Goal: Task Accomplishment & Management: Complete application form

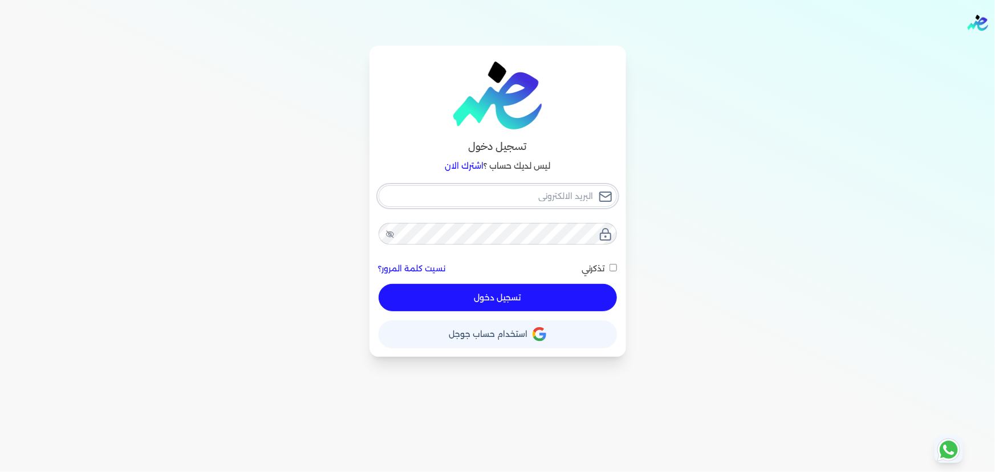
type input "[EMAIL_ADDRESS][DOMAIN_NAME]"
click at [541, 296] on button "تسجيل دخول" at bounding box center [498, 297] width 238 height 27
checkbox input "false"
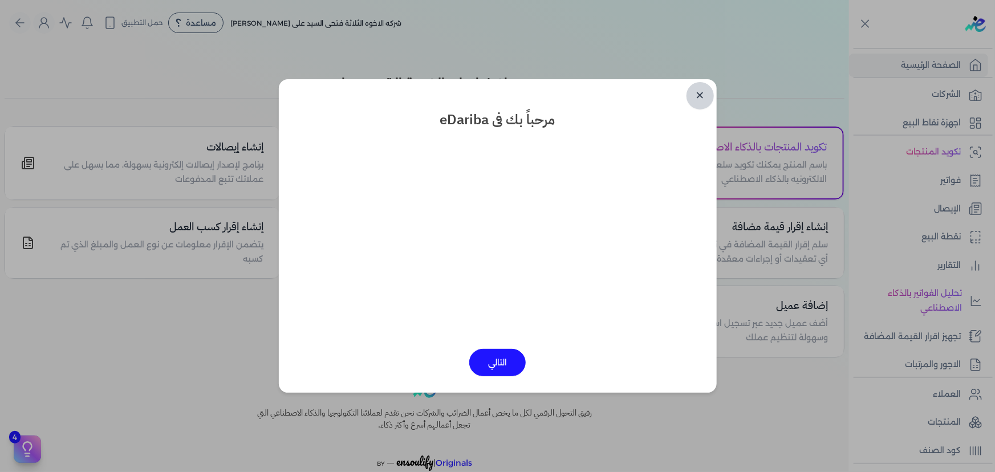
click at [698, 91] on link "✕" at bounding box center [699, 95] width 27 height 27
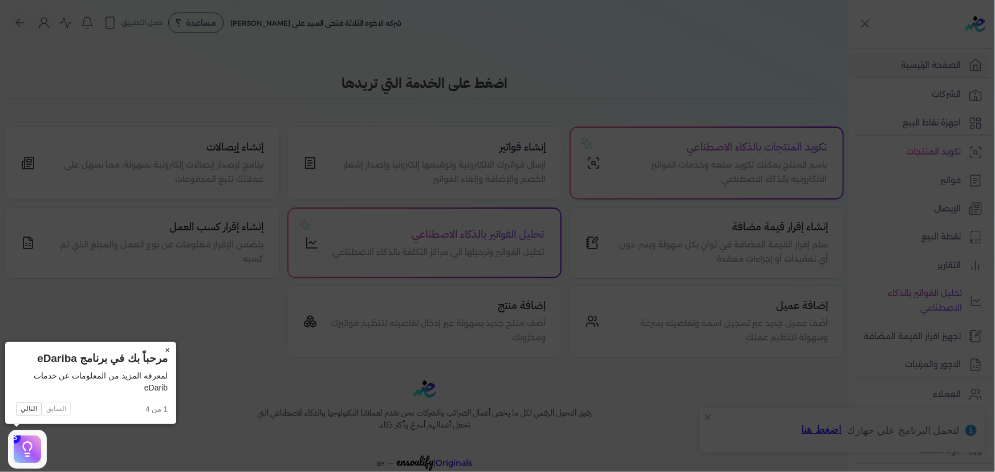
click at [167, 344] on button "×" at bounding box center [167, 350] width 18 height 16
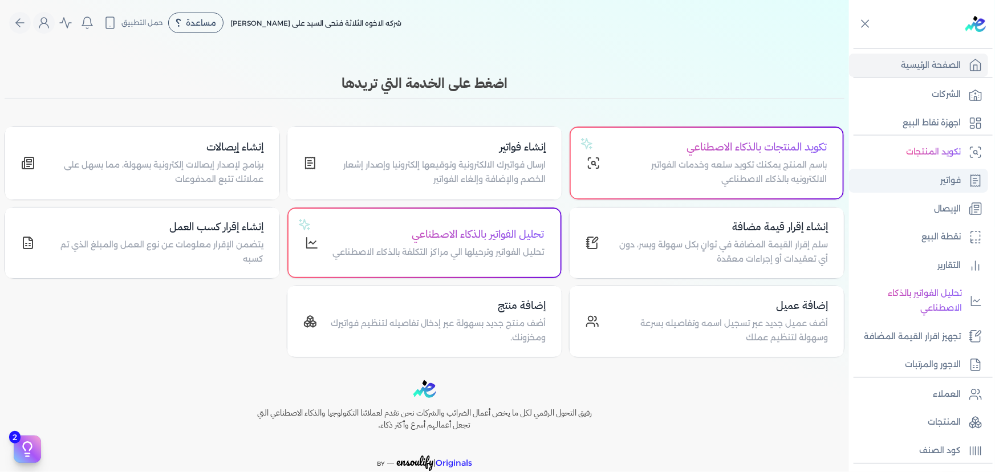
click at [945, 182] on p "فواتير" at bounding box center [950, 180] width 21 height 15
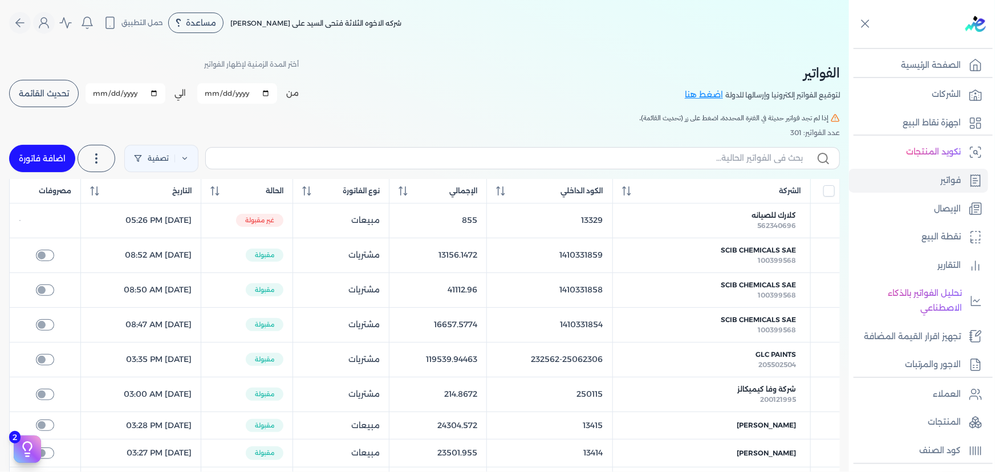
click at [60, 161] on link "اضافة فاتورة" at bounding box center [42, 158] width 66 height 27
select select "EGP"
select select "B"
select select "EGS"
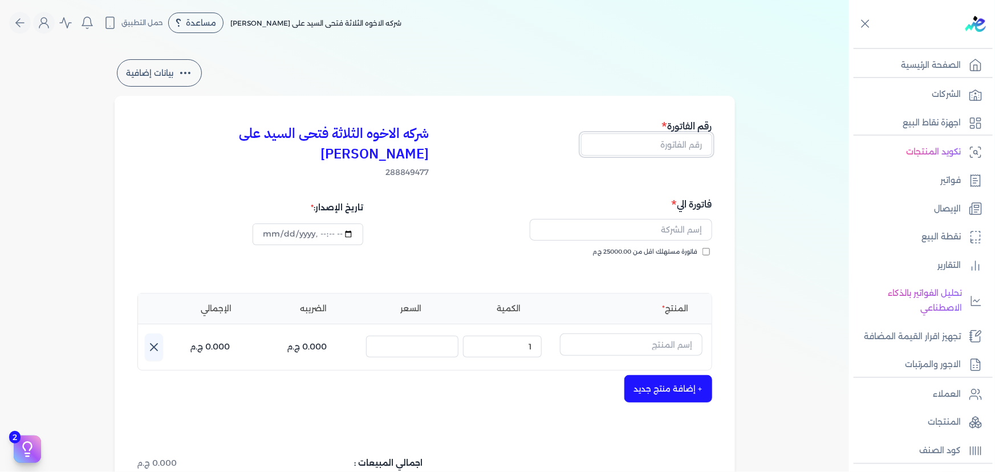
click at [688, 144] on input "text" at bounding box center [646, 144] width 131 height 22
type input "13416"
click at [682, 219] on input "text" at bounding box center [621, 230] width 182 height 22
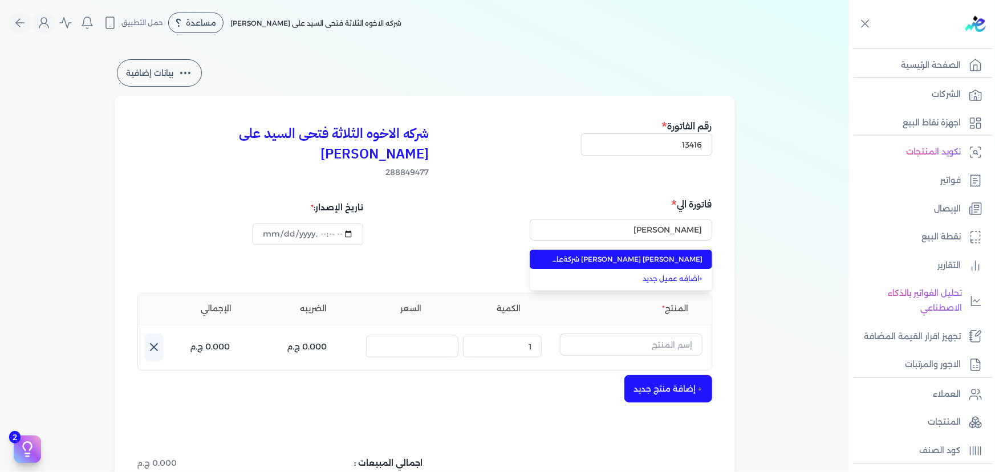
click at [679, 254] on span "[PERSON_NAME] [PERSON_NAME] شركةعامر للحدايد والبويات" at bounding box center [627, 259] width 151 height 10
type input "[PERSON_NAME] [PERSON_NAME] شركةعامر للحدايد والبويات"
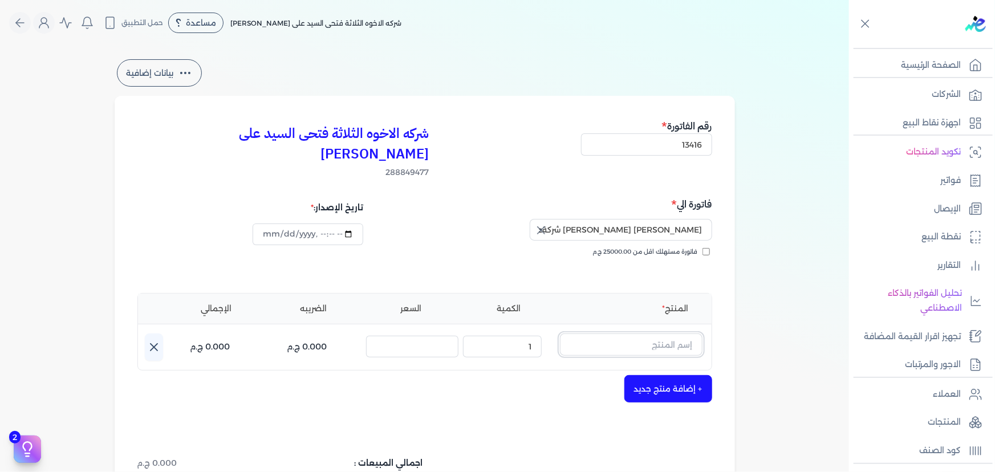
click at [670, 334] on input "text" at bounding box center [631, 345] width 143 height 22
click at [648, 334] on input "text" at bounding box center [631, 345] width 143 height 22
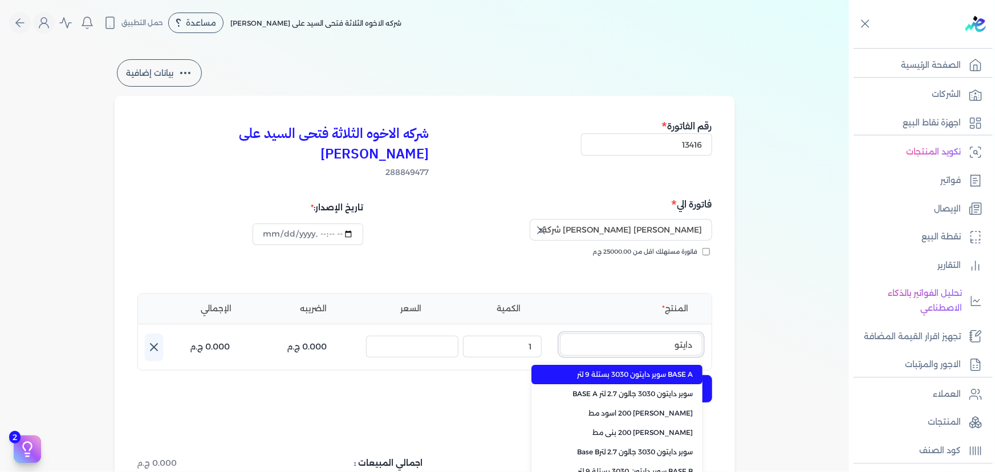
type input "دايتون"
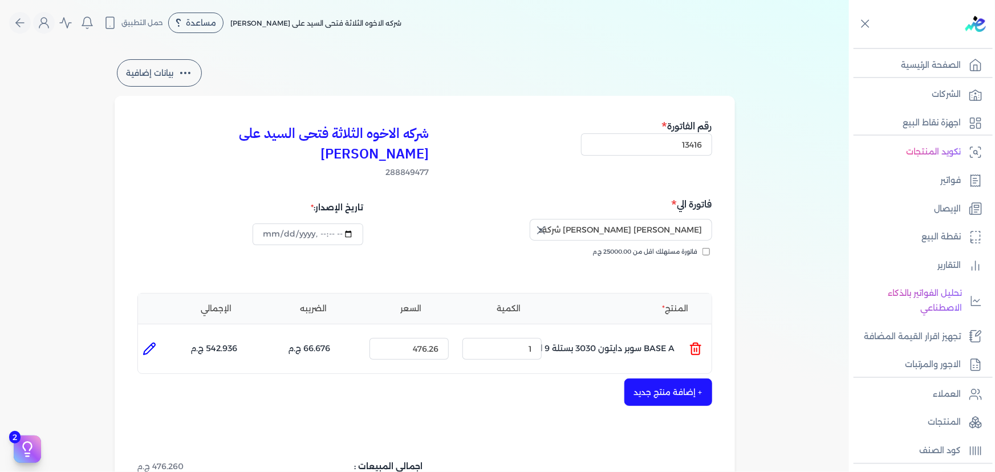
click at [700, 342] on icon at bounding box center [696, 349] width 14 height 14
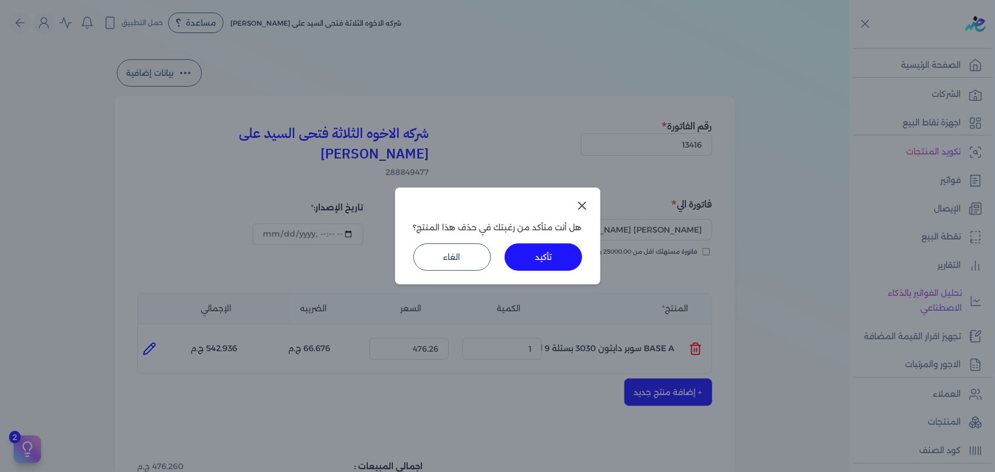
click at [560, 265] on button "تأكيد" at bounding box center [544, 256] width 78 height 27
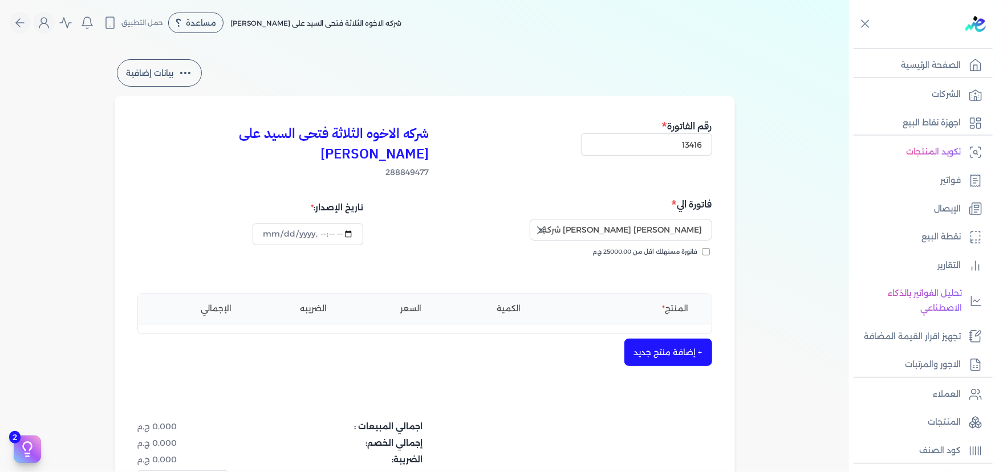
click at [686, 339] on button "+ إضافة منتج جديد" at bounding box center [668, 352] width 88 height 27
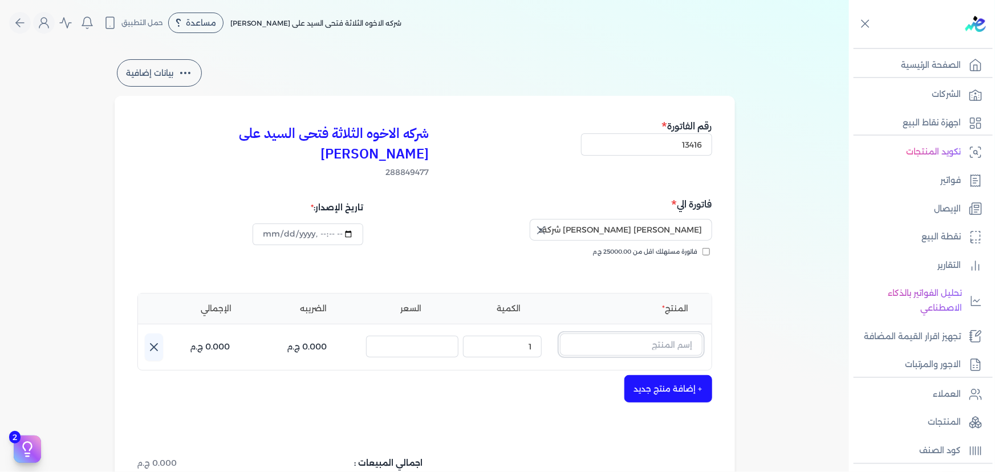
click at [674, 334] on input "text" at bounding box center [631, 345] width 143 height 22
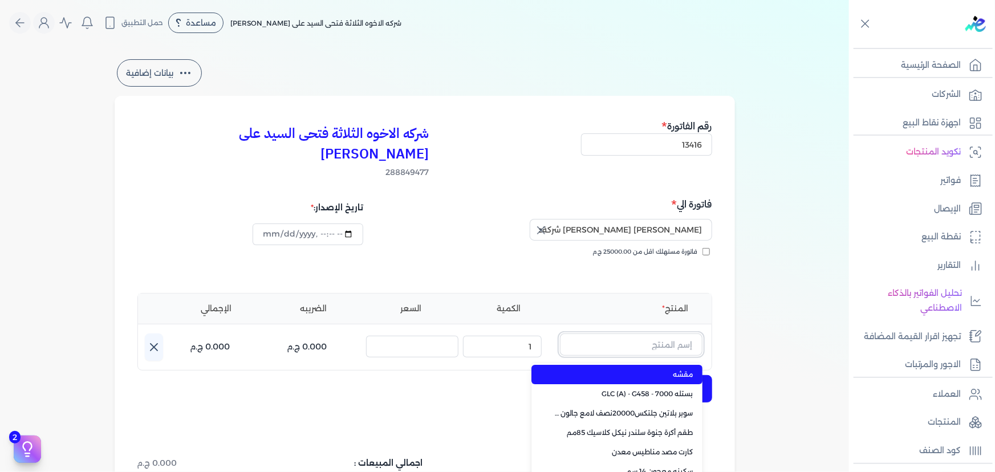
paste input "معجون داي تون 100 شيكارة 15 كجم"
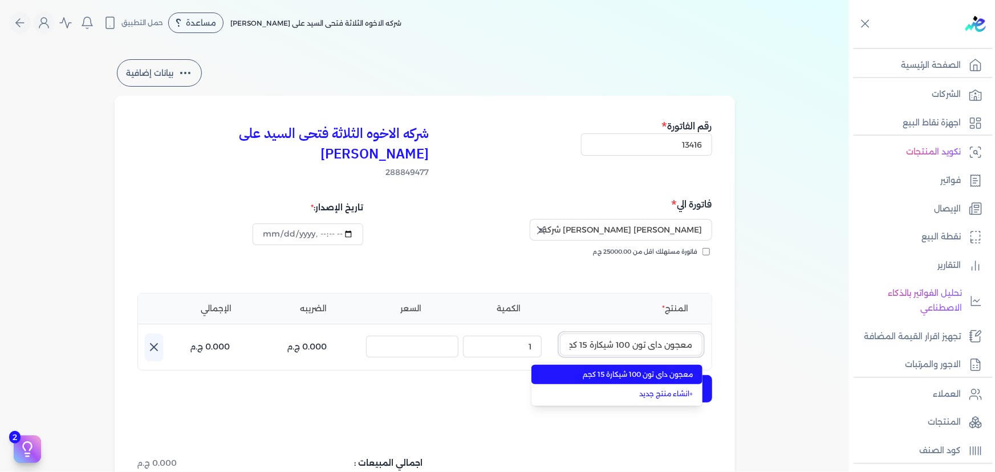
scroll to position [0, -6]
type input "معجون داي تون 100 شيكارة 15 كجم"
click at [616, 369] on span "معجون داي تون 100 شيكارة 15 كجم" at bounding box center [623, 374] width 139 height 10
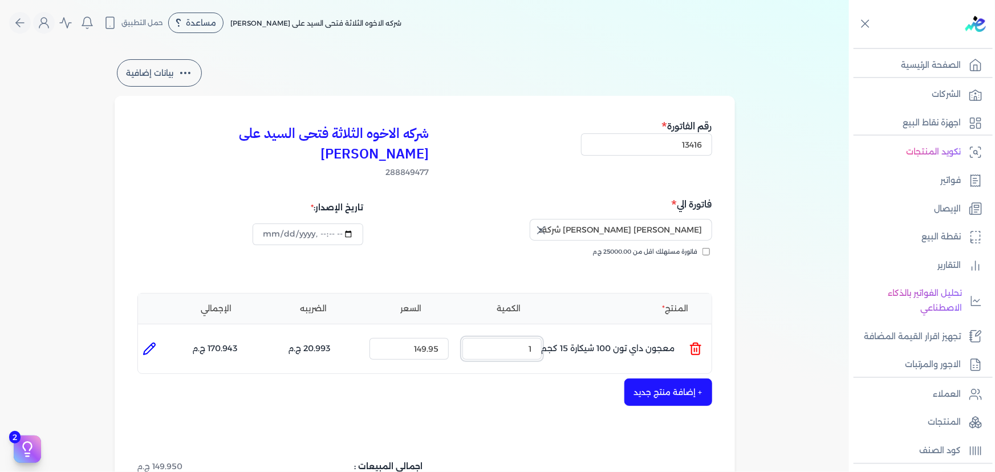
drag, startPoint x: 506, startPoint y: 333, endPoint x: 583, endPoint y: 328, distance: 77.1
click at [583, 334] on ul "المنتج : معجون داي تون 100 شيكارة 15 كجم الكمية : 1 السعر : 149.95 الضريبه : 20…" at bounding box center [425, 349] width 574 height 31
drag, startPoint x: 517, startPoint y: 331, endPoint x: 552, endPoint y: 331, distance: 35.9
click at [552, 334] on ul "المنتج : معجون داي تون 100 شيكارة 15 كجم الكمية : 20 السعر : 149.95 الضريبه : 4…" at bounding box center [425, 349] width 574 height 31
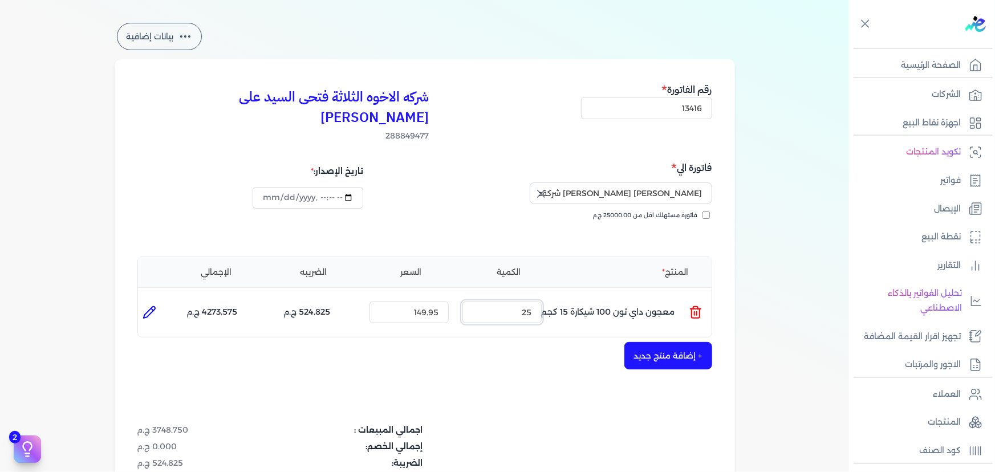
scroll to position [51, 0]
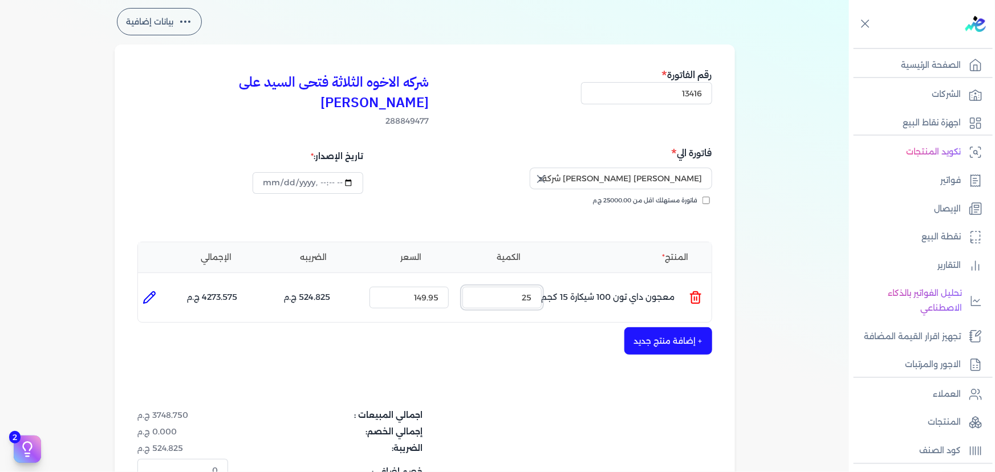
type input "25"
click at [662, 327] on button "+ إضافة منتج جديد" at bounding box center [668, 340] width 88 height 27
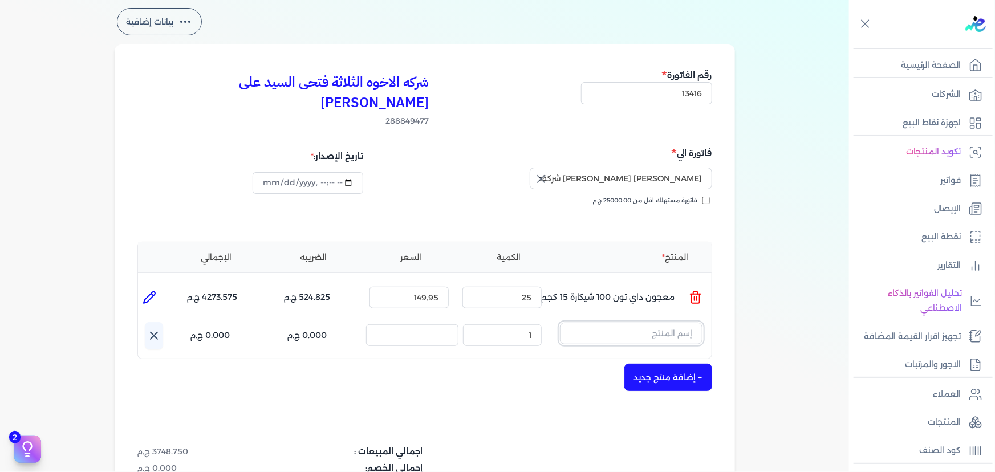
click at [656, 323] on input "text" at bounding box center [631, 334] width 143 height 22
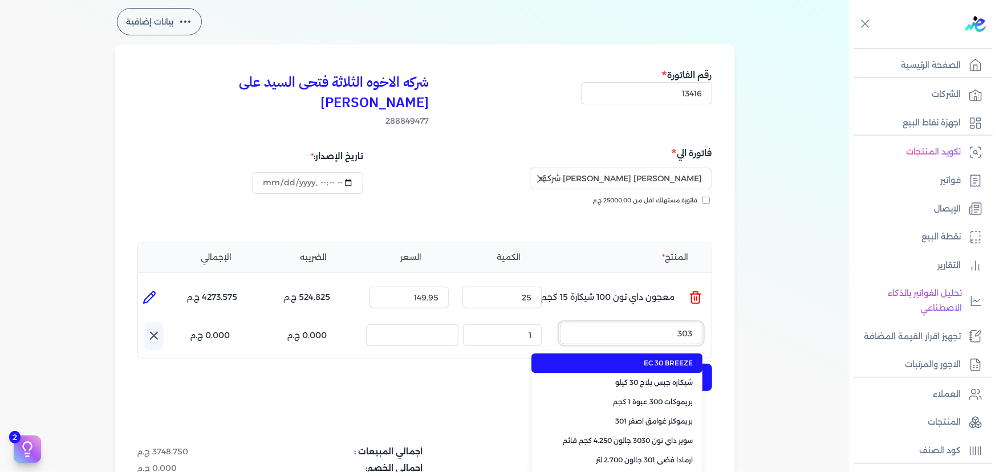
type input "3030"
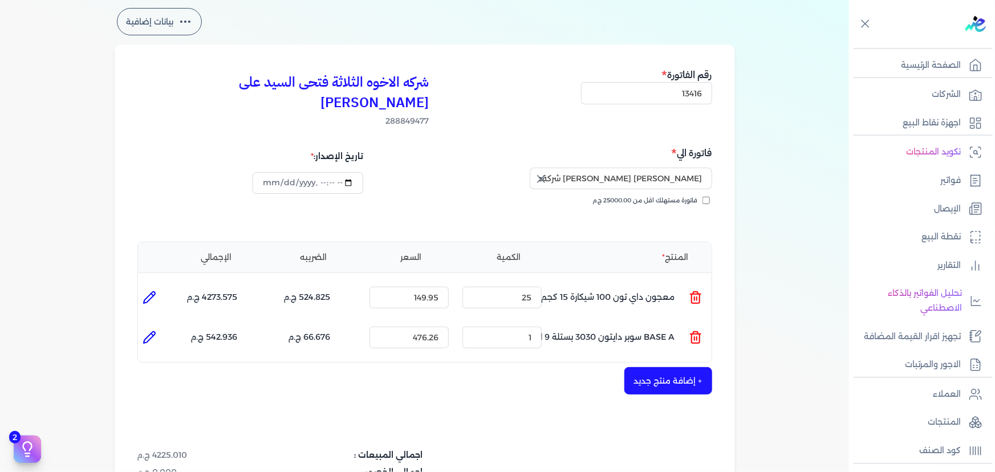
click at [701, 331] on icon at bounding box center [696, 338] width 14 height 14
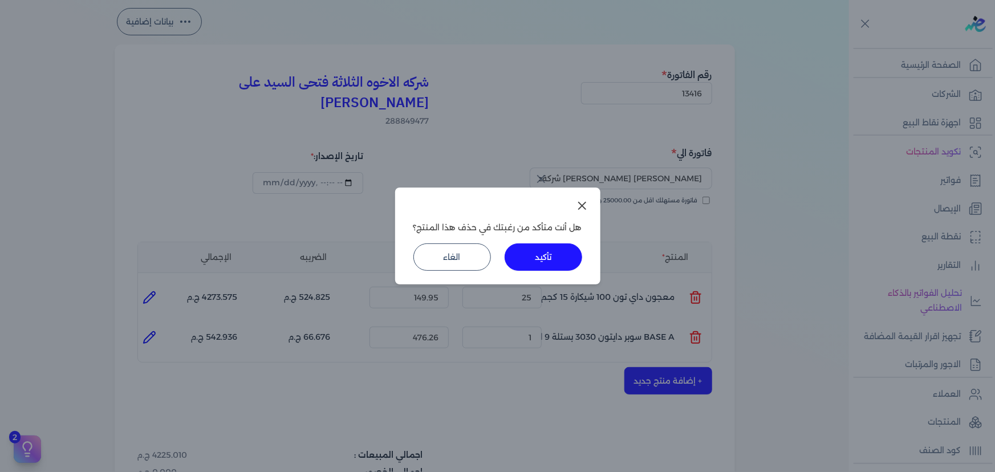
click at [552, 247] on button "تأكيد" at bounding box center [544, 256] width 78 height 27
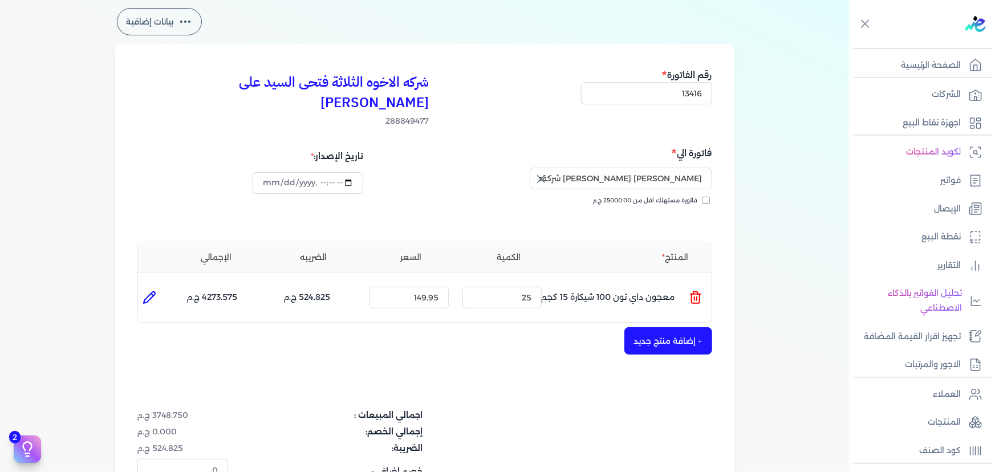
click at [684, 327] on button "+ إضافة منتج جديد" at bounding box center [668, 340] width 88 height 27
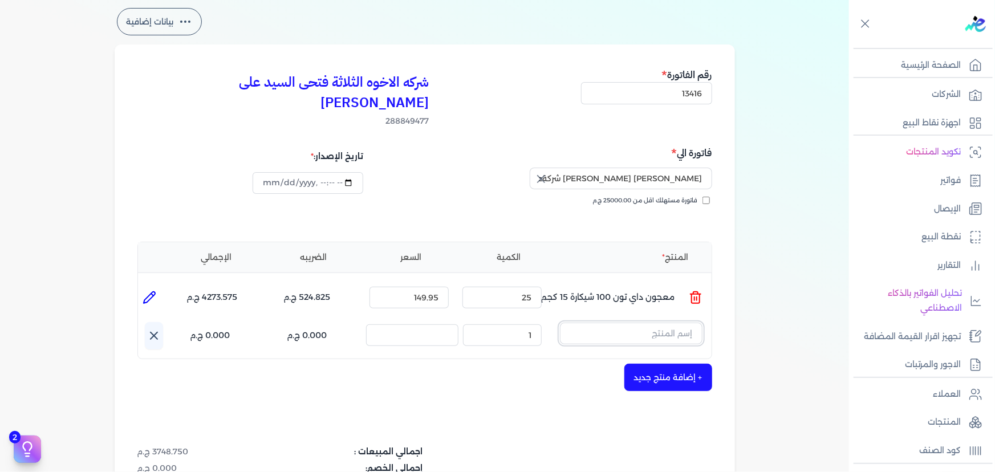
click at [653, 323] on input "text" at bounding box center [631, 334] width 143 height 22
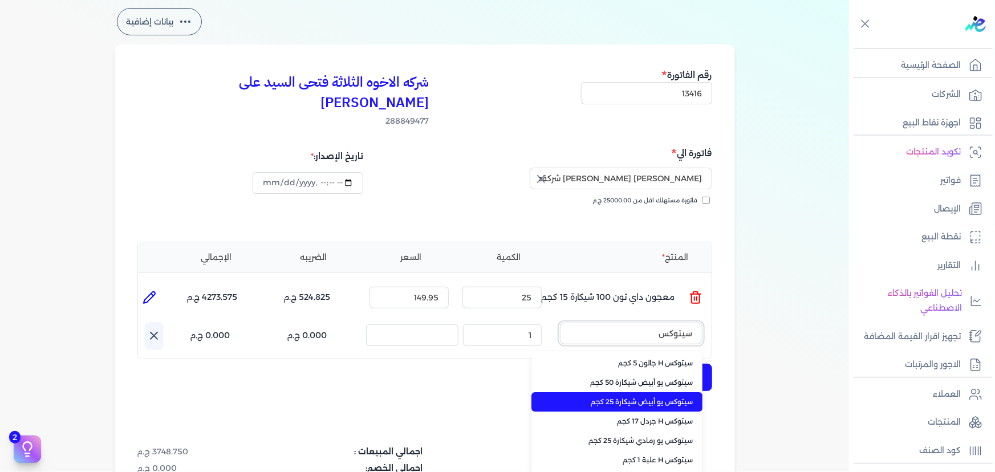
type input "سيتوكس"
click at [669, 397] on span "سيتوكس يو أبيض شيكارة 25 كجم" at bounding box center [623, 402] width 139 height 10
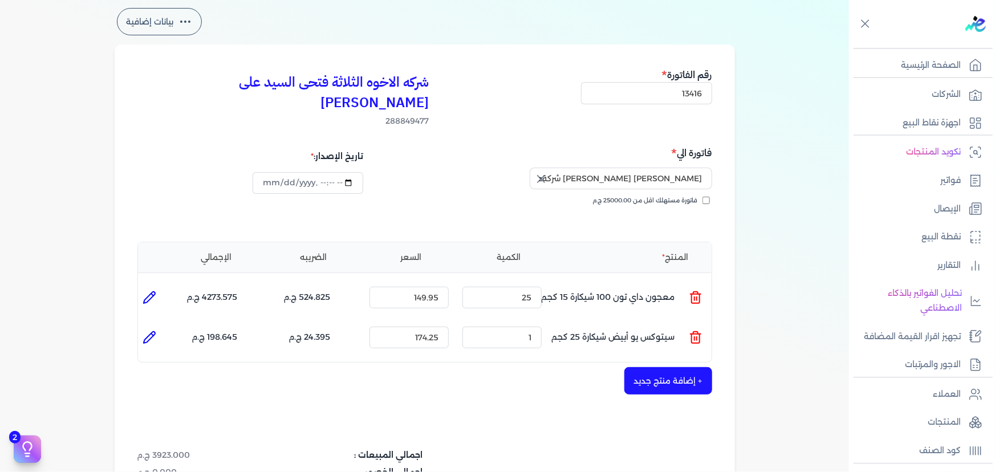
click at [700, 331] on icon at bounding box center [696, 338] width 14 height 14
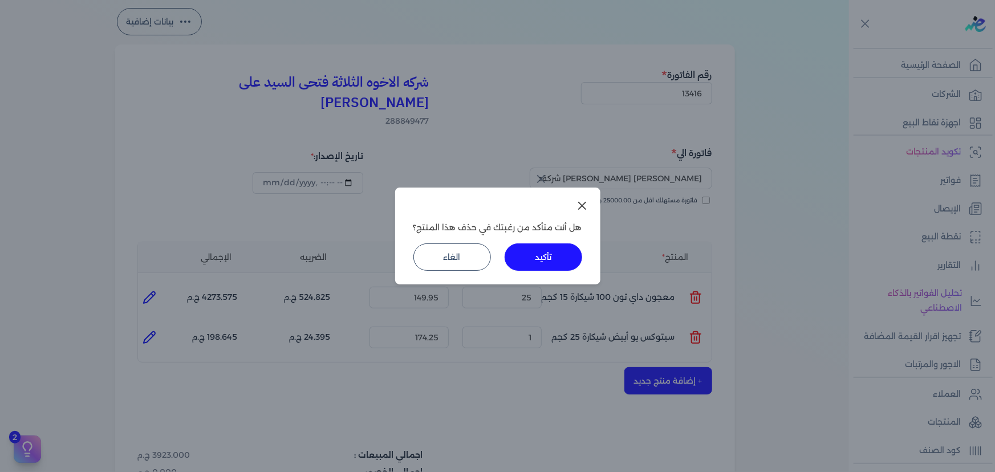
click at [550, 258] on button "تأكيد" at bounding box center [544, 256] width 78 height 27
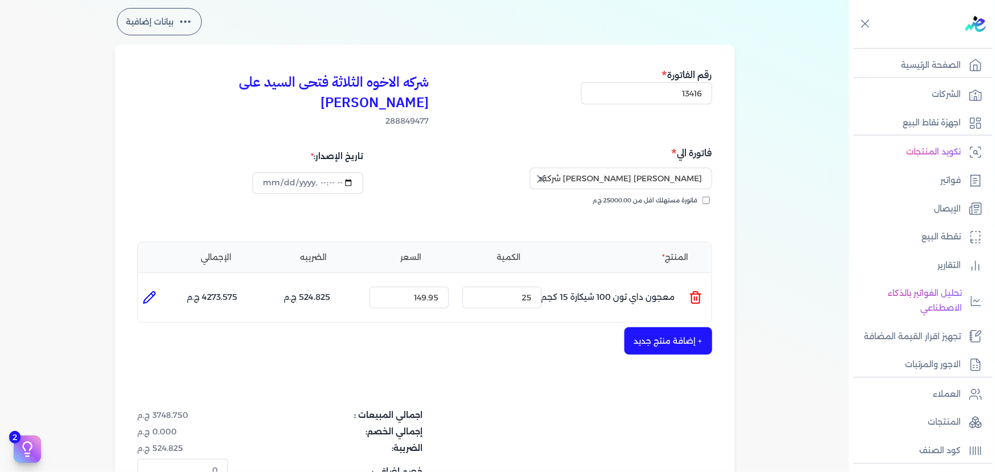
click at [646, 327] on button "+ إضافة منتج جديد" at bounding box center [668, 340] width 88 height 27
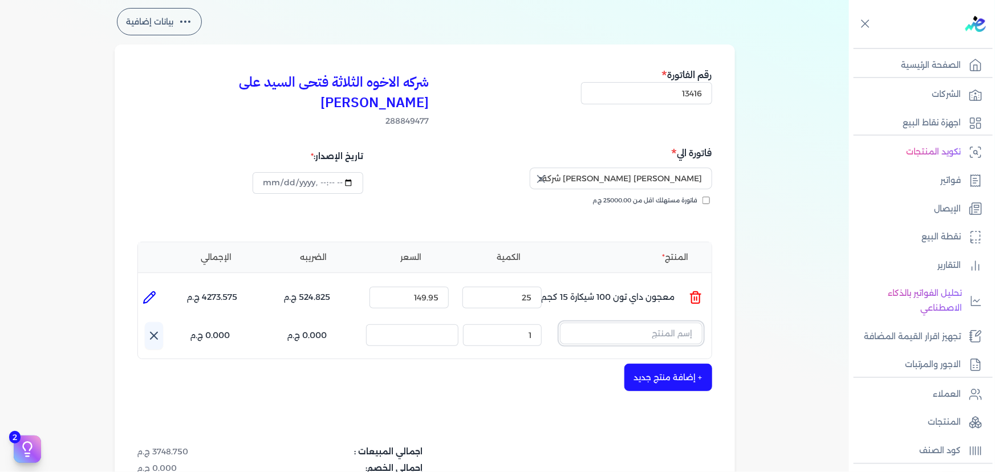
click at [645, 323] on input "text" at bounding box center [631, 334] width 143 height 22
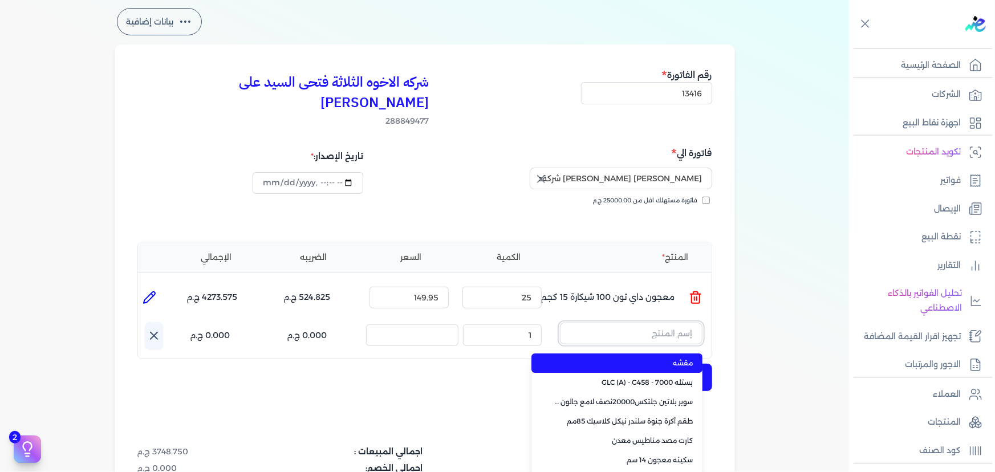
paste input "سيتوكس يو أبيض شيكارة 50 كجم"
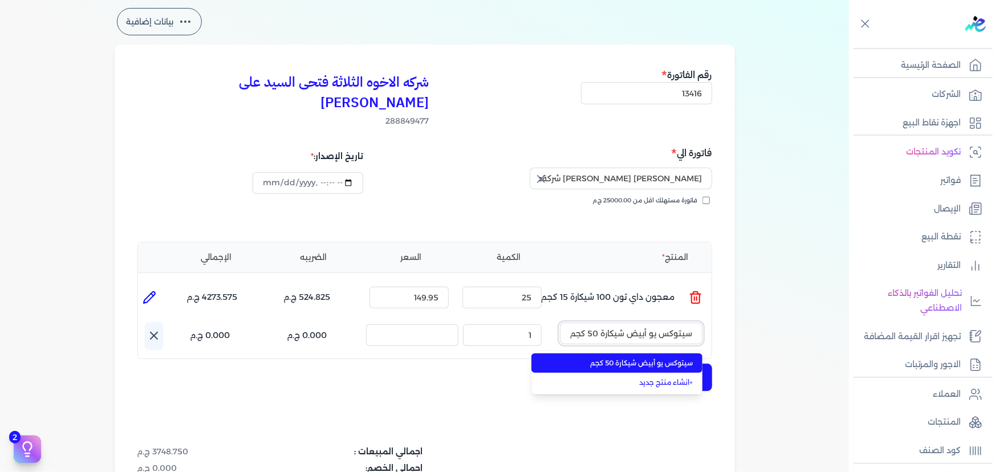
type input "سيتوكس يو أبيض شيكارة 50 كجم"
drag, startPoint x: 636, startPoint y: 342, endPoint x: 546, endPoint y: 332, distance: 91.2
click at [635, 358] on span "سيتوكس يو أبيض شيكارة 50 كجم" at bounding box center [623, 363] width 139 height 10
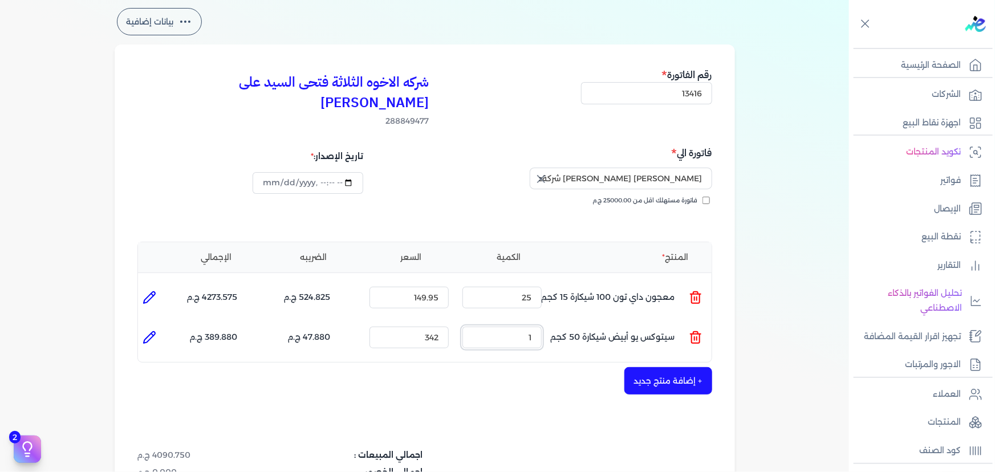
drag, startPoint x: 513, startPoint y: 318, endPoint x: 556, endPoint y: 318, distance: 43.9
click at [556, 322] on ul "المنتج : سيتوكس يو أبيض شيكارة 50 كجم الكمية : 1 السعر : 342 الضريبه : 47.880 ج…" at bounding box center [425, 337] width 574 height 31
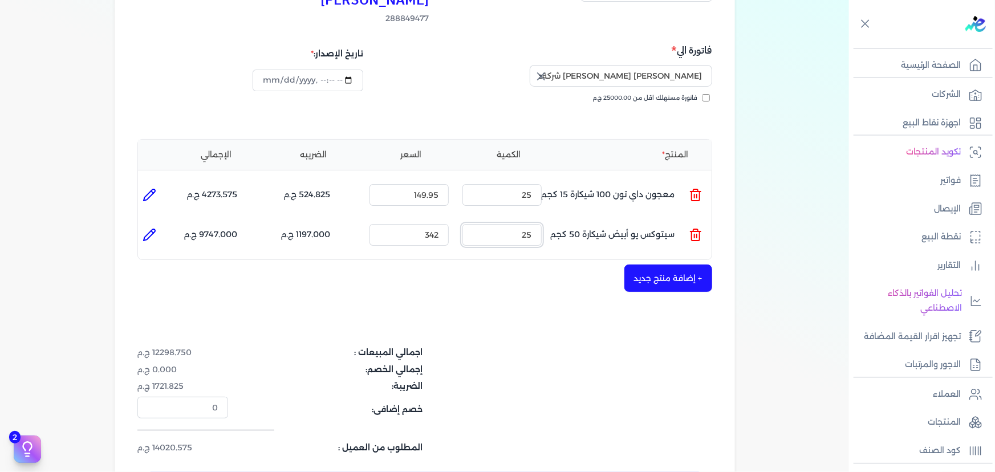
scroll to position [155, 0]
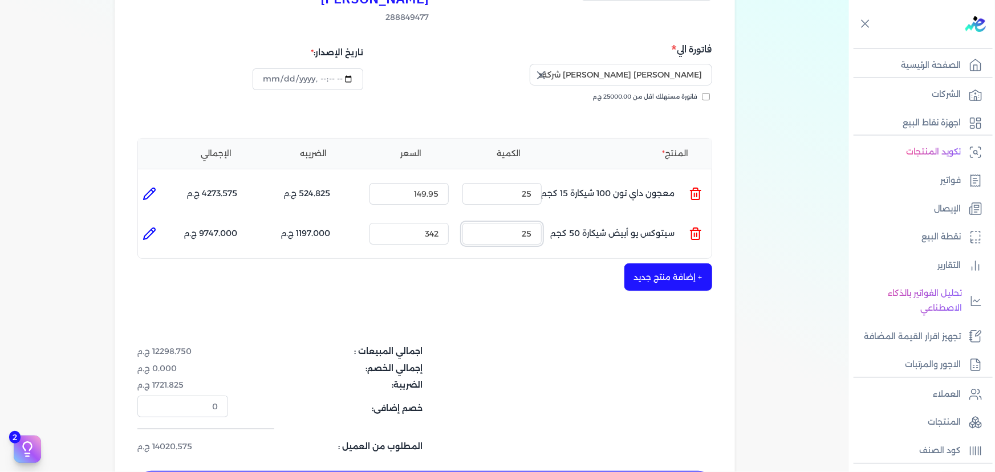
type input "25"
click at [654, 263] on button "+ إضافة منتج جديد" at bounding box center [668, 276] width 88 height 27
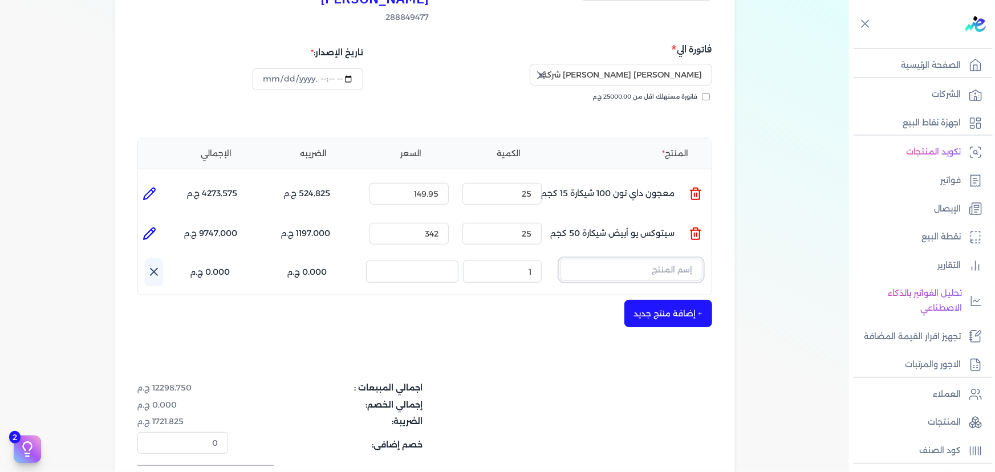
click at [653, 259] on input "text" at bounding box center [631, 270] width 143 height 22
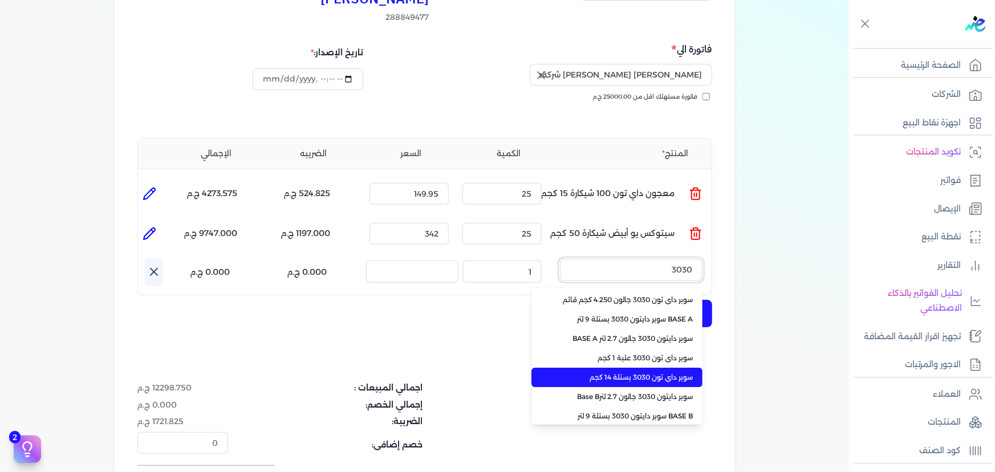
type input "3030"
click at [659, 372] on span "سوبر داي تون 3030 بستلة 14 كجم" at bounding box center [623, 377] width 139 height 10
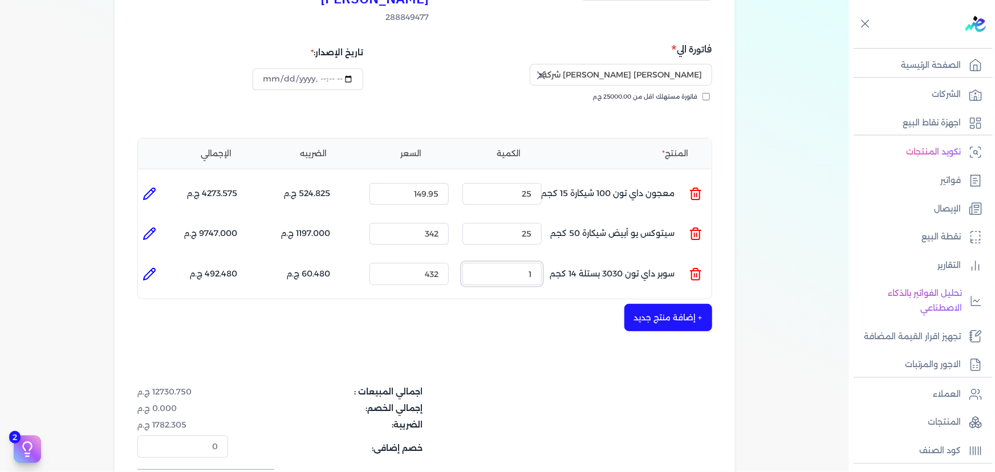
drag, startPoint x: 517, startPoint y: 260, endPoint x: 556, endPoint y: 252, distance: 40.7
click at [556, 258] on ul "المنتج : سوبر داي تون 3030 بستلة 14 كجم الكمية : 1 السعر : 432 الضريبه : 60.480…" at bounding box center [425, 273] width 574 height 31
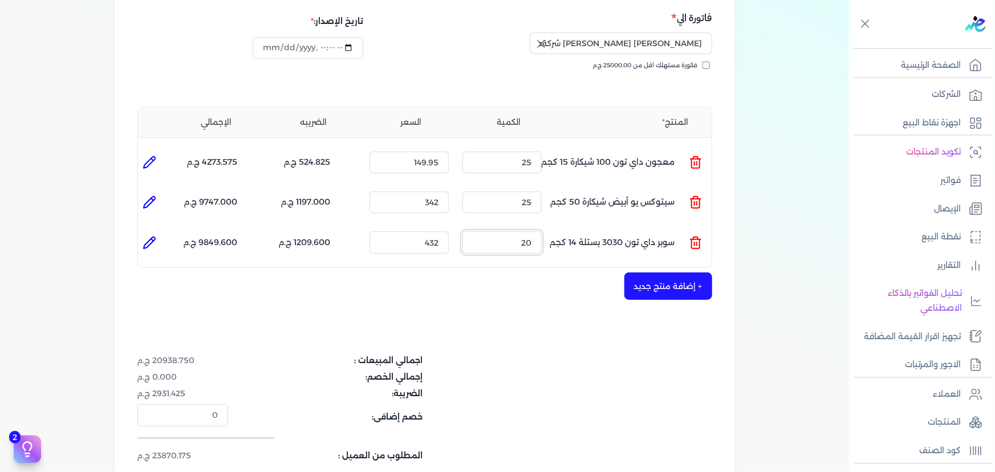
scroll to position [207, 0]
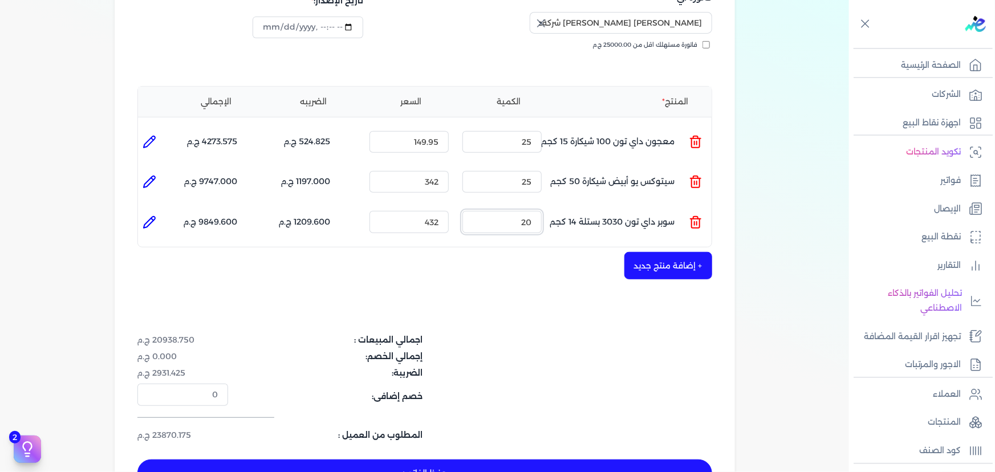
type input "20"
click at [667, 252] on button "+ إضافة منتج جديد" at bounding box center [668, 265] width 88 height 27
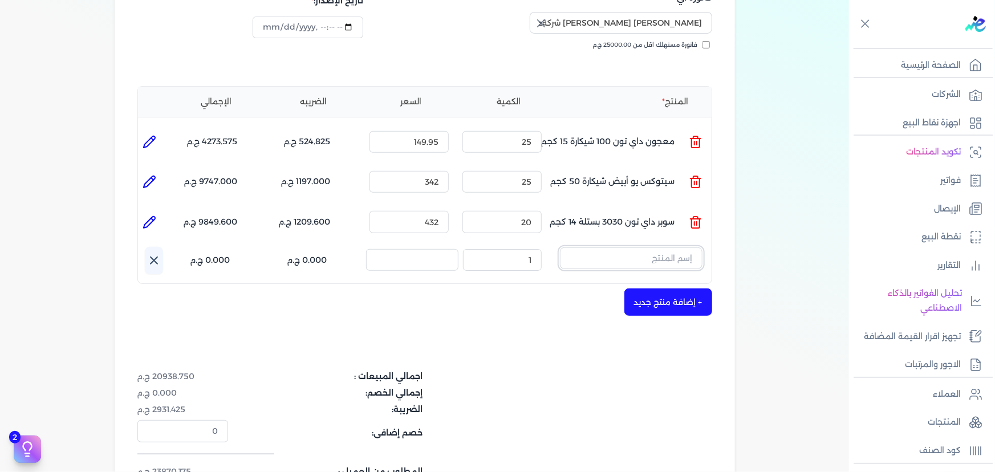
click at [667, 247] on input "text" at bounding box center [631, 258] width 143 height 22
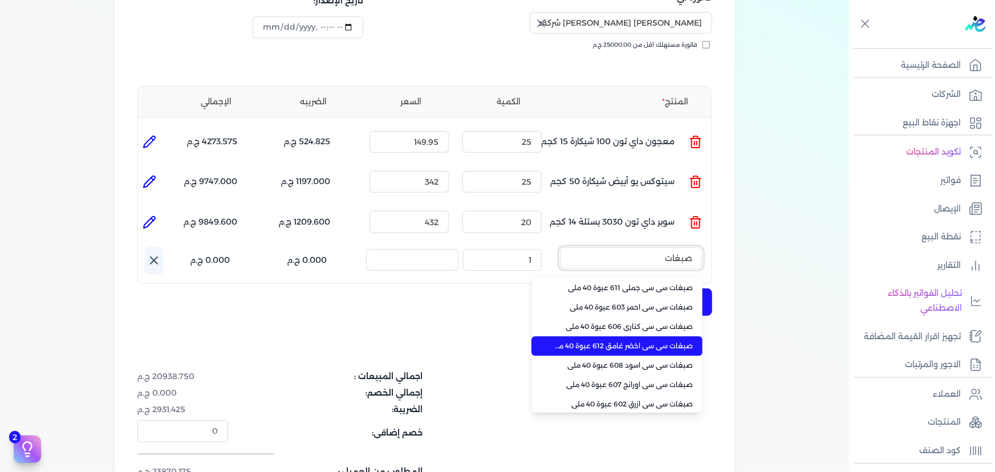
type input "صبغات"
click at [653, 341] on span "صبغات سي سي اخضر غامق 612 عبوة 40 ملي" at bounding box center [623, 346] width 139 height 10
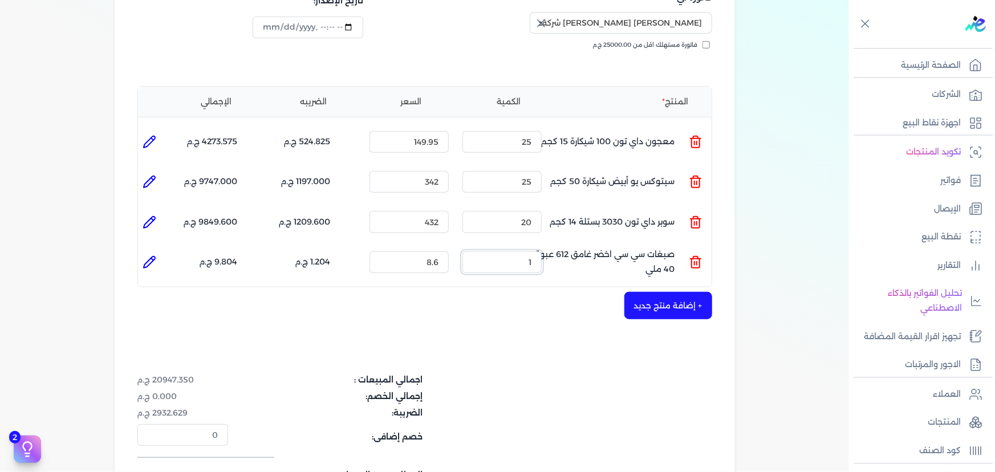
drag, startPoint x: 515, startPoint y: 244, endPoint x: 587, endPoint y: 248, distance: 72.0
click at [587, 248] on ul "المنتج : صبغات سي سي اخضر غامق 612 عبوة 40 ملي الكمية : 1 السعر : 8.6 الضريبه :…" at bounding box center [425, 262] width 574 height 31
type input "120"
click at [691, 292] on button "+ إضافة منتج جديد" at bounding box center [668, 305] width 88 height 27
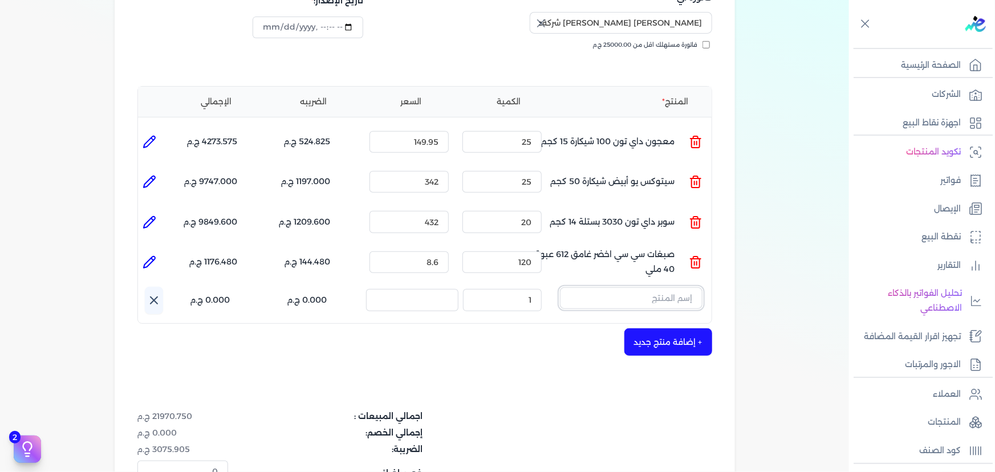
click at [667, 287] on input "text" at bounding box center [631, 298] width 143 height 22
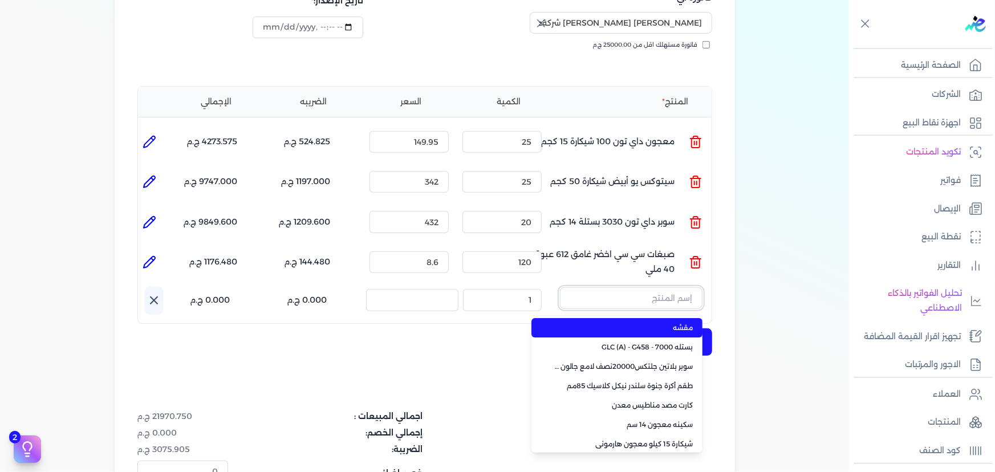
paste input "EL BREEMO HERO 15KG BAG"
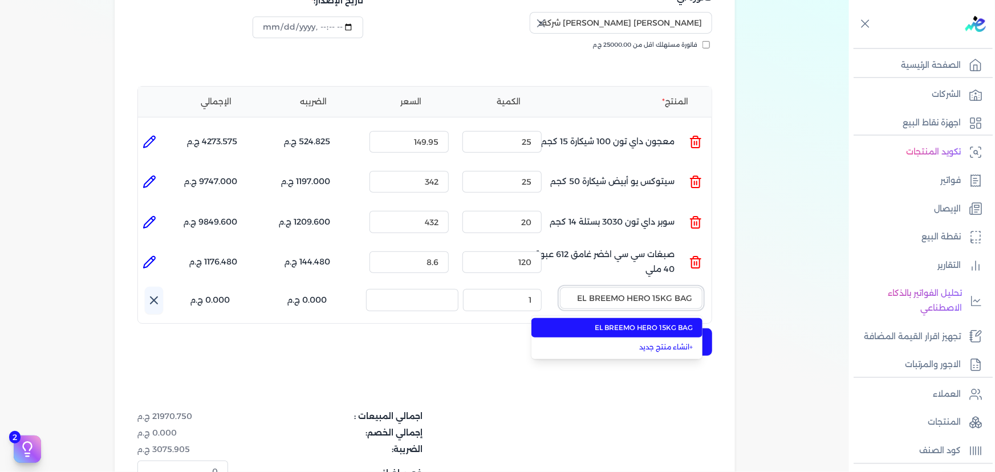
type input "EL BREEMO HERO 15KG BAG"
click at [659, 323] on span "EL BREEMO HERO 15KG BAG" at bounding box center [623, 328] width 139 height 10
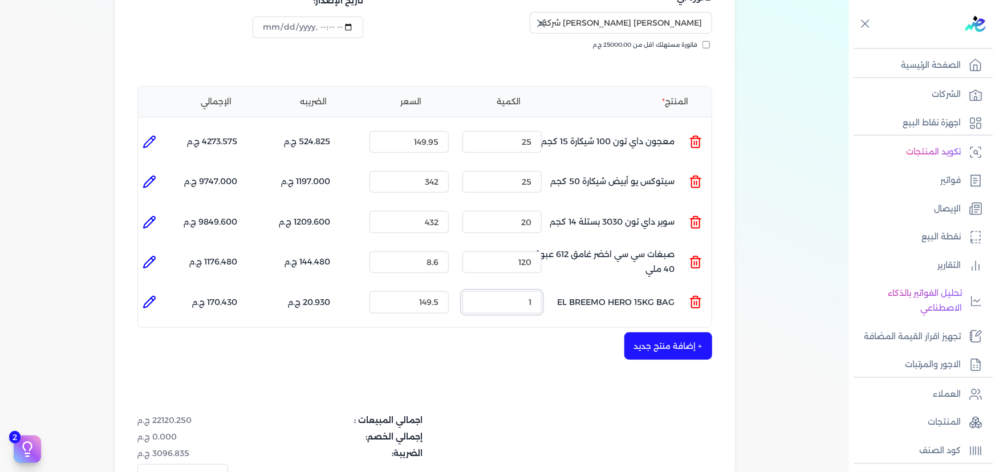
drag, startPoint x: 529, startPoint y: 279, endPoint x: 587, endPoint y: 280, distance: 58.7
click at [587, 287] on ul "المنتج : EL BREEMO HERO 15KG BAG الكمية : 1 السعر : 149.5 الضريبه : 20.930 ج.م …" at bounding box center [425, 302] width 574 height 31
type input "5"
type input "0"
type input "20"
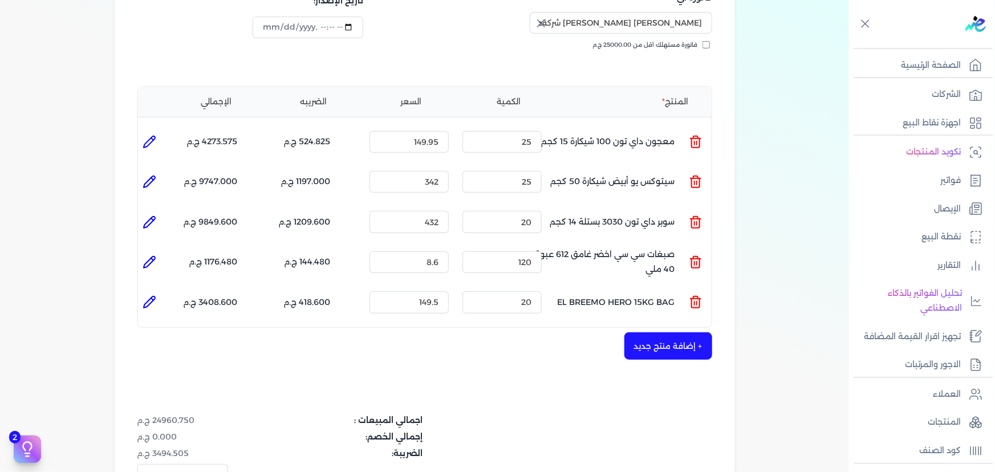
click at [663, 332] on button "+ إضافة منتج جديد" at bounding box center [668, 345] width 88 height 27
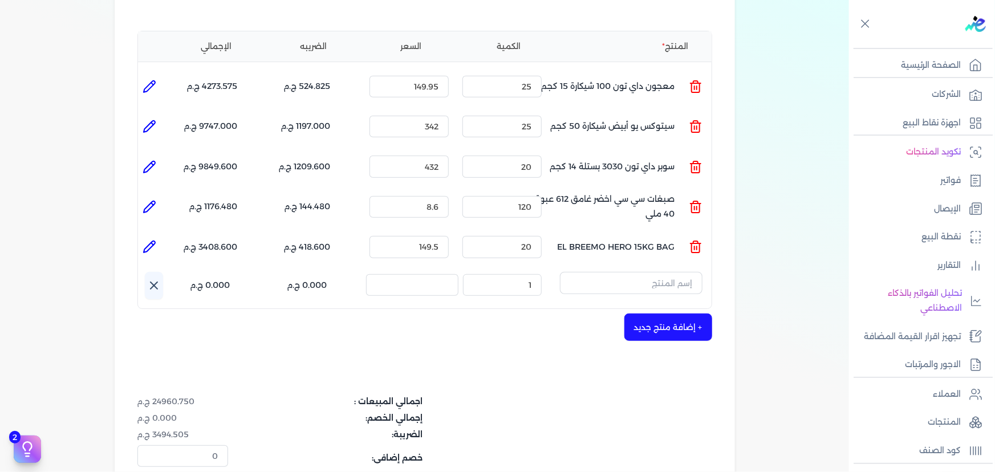
scroll to position [311, 0]
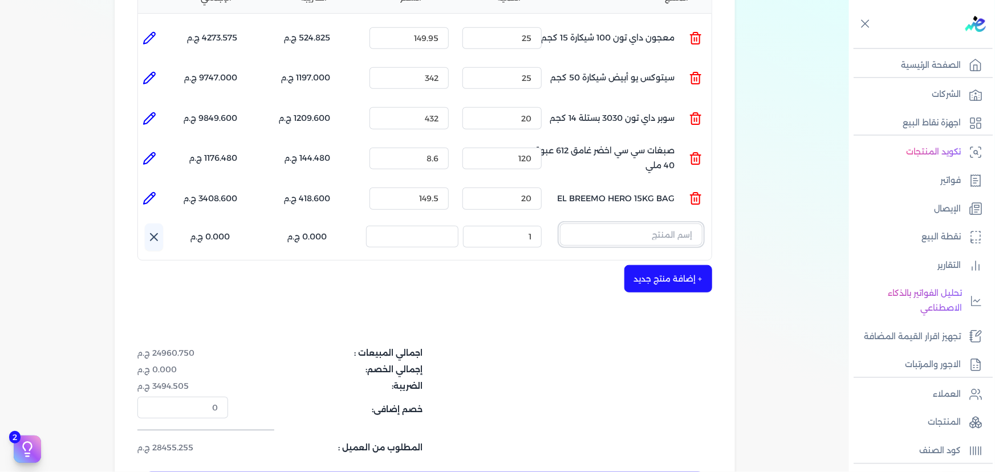
click at [620, 224] on input "text" at bounding box center [631, 235] width 143 height 22
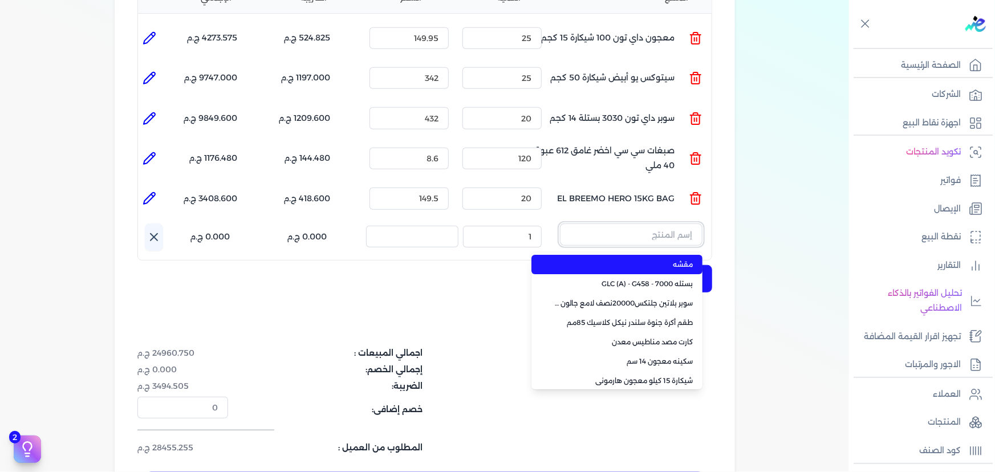
paste input "سيلر المقاوم 0017 بستلة 9 لتر"
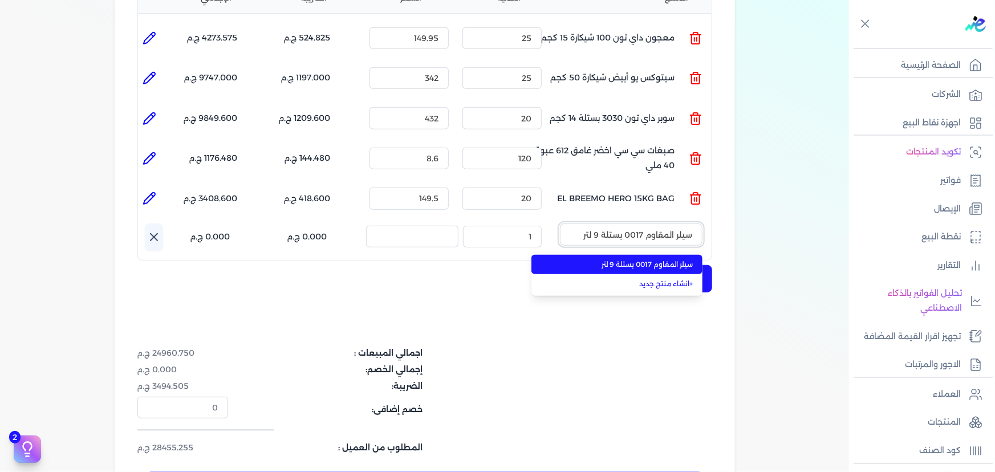
type input "سيلر المقاوم 0017 بستلة 9 لتر"
click at [630, 259] on span "سيلر المقاوم 0017 بستلة 9 لتر" at bounding box center [623, 264] width 139 height 10
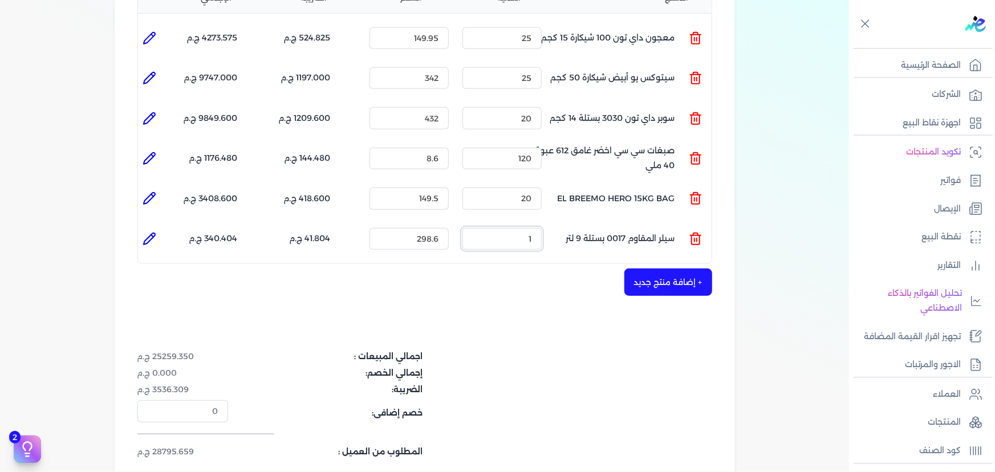
drag, startPoint x: 515, startPoint y: 218, endPoint x: 539, endPoint y: 217, distance: 23.4
click at [539, 228] on input "1" at bounding box center [501, 239] width 79 height 22
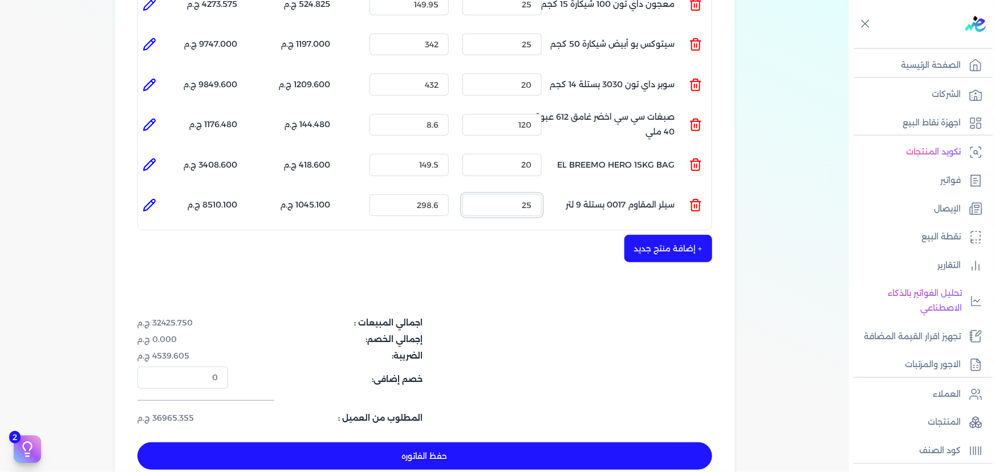
scroll to position [363, 0]
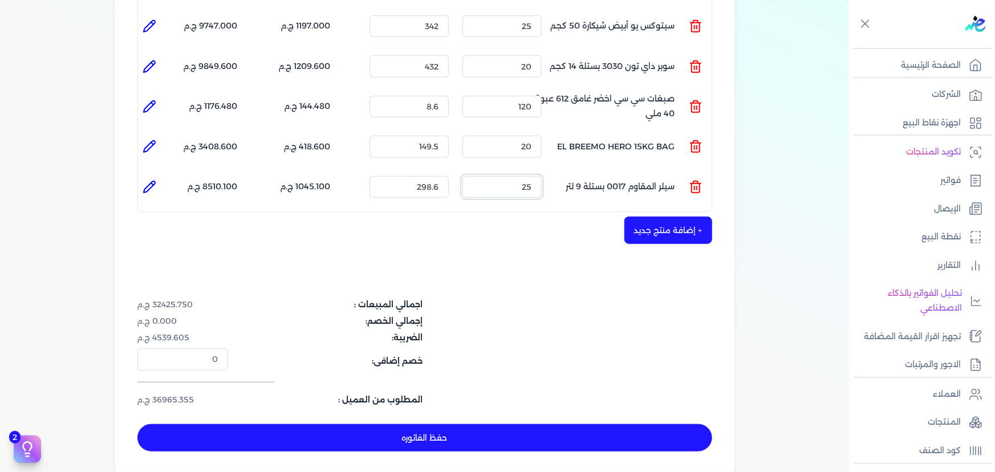
type input "25"
click at [680, 217] on button "+ إضافة منتج جديد" at bounding box center [668, 230] width 88 height 27
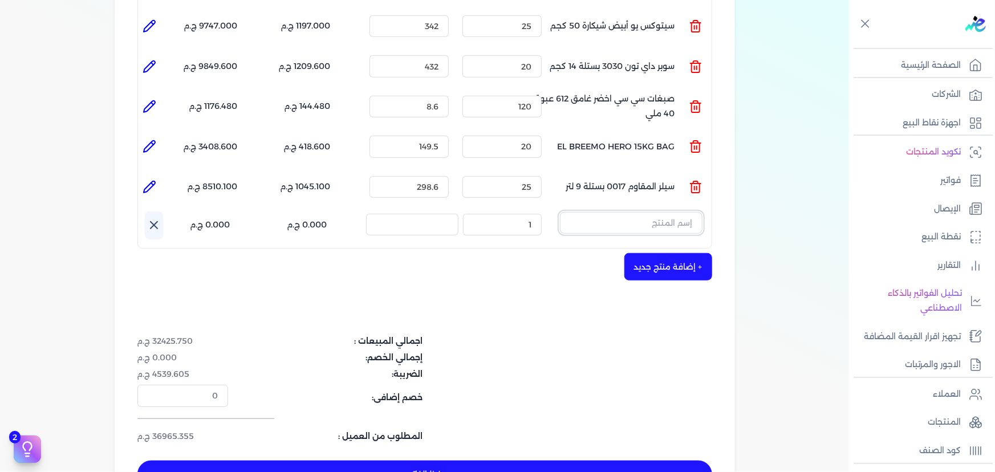
drag, startPoint x: 664, startPoint y: 205, endPoint x: 659, endPoint y: 203, distance: 6.1
click at [659, 212] on input "text" at bounding box center [631, 223] width 143 height 22
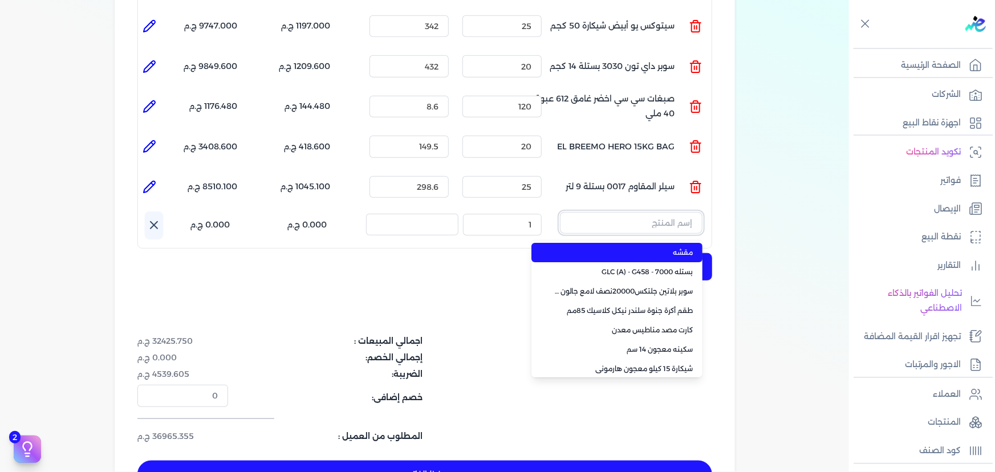
paste input "SAADA EMULSION WHITE 8 LTR"
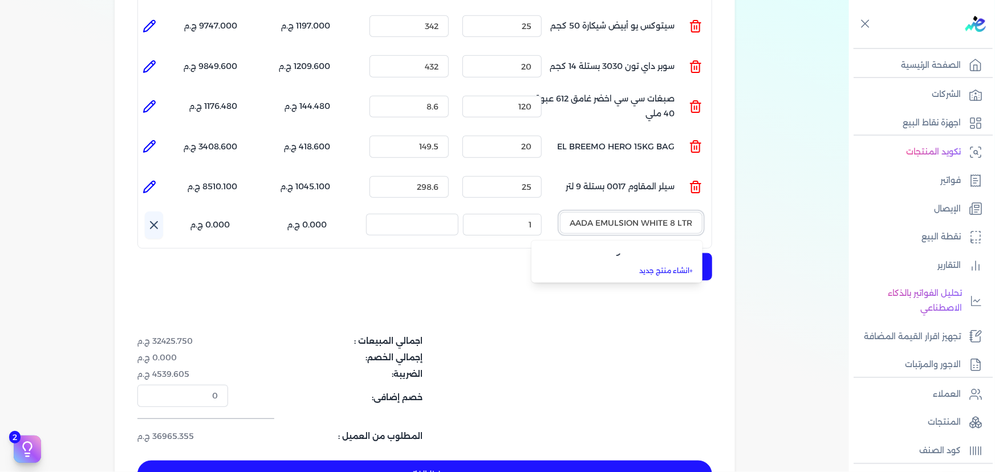
scroll to position [0, -4]
click at [637, 247] on span "SAADA EMULSION WHITE 5 3L" at bounding box center [623, 252] width 139 height 10
type input "SAADA EMULSION WHITE 5 3L"
click at [575, 220] on icon "button" at bounding box center [571, 223] width 7 height 7
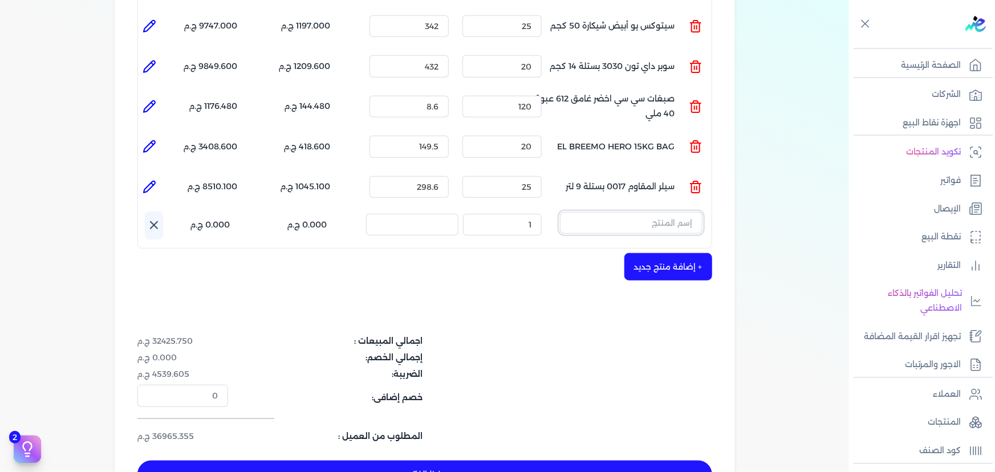
click at [588, 212] on input "text" at bounding box center [631, 223] width 143 height 22
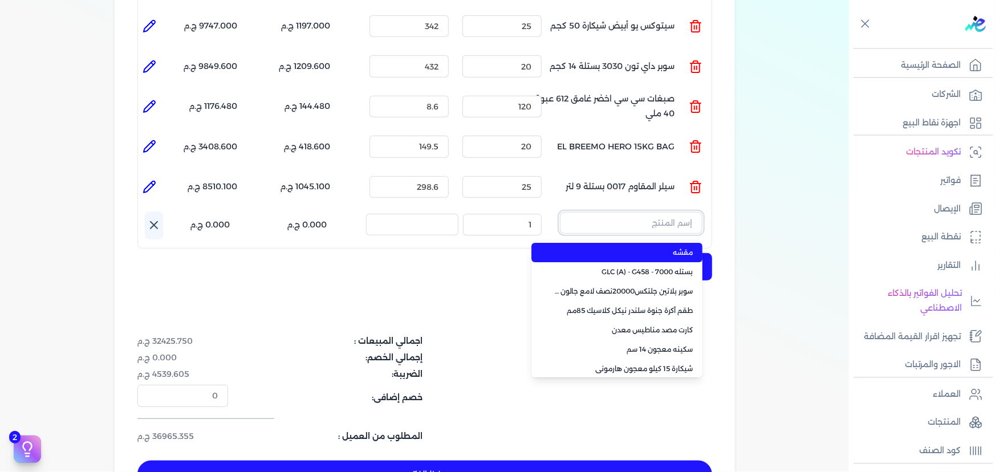
paste input "SAADA EMULSION WHITE 8 LTR"
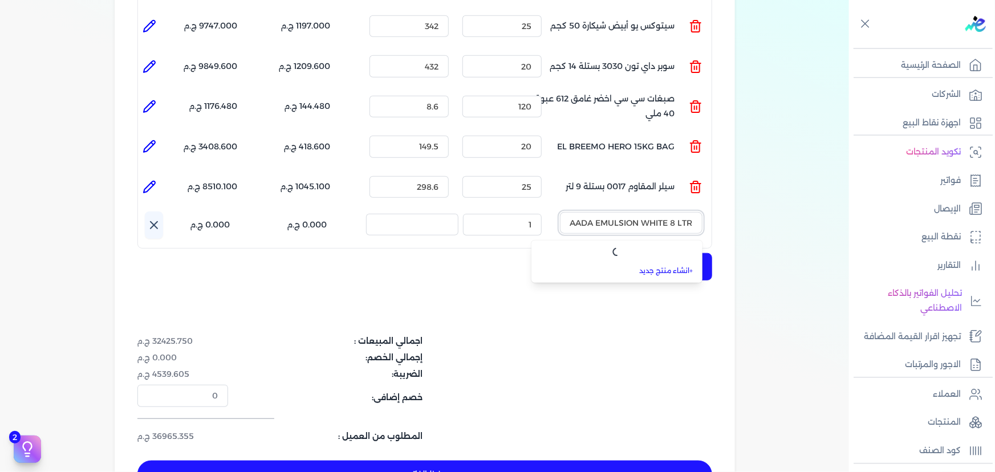
scroll to position [0, -4]
click at [576, 247] on span "SAADA EMULSION WHITE 5 3L" at bounding box center [623, 252] width 139 height 10
type input "SAADA EMULSION WHITE 5 3L"
click at [153, 218] on icon at bounding box center [154, 225] width 14 height 14
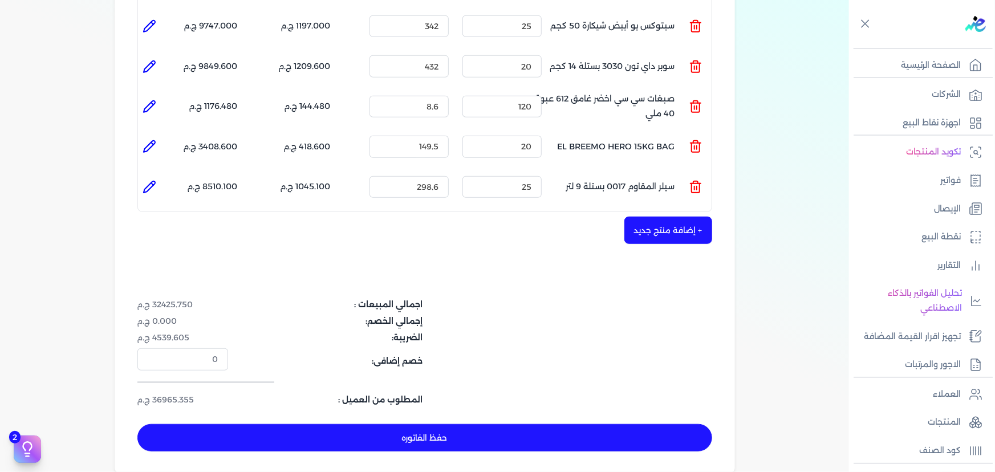
click at [660, 217] on button "+ إضافة منتج جديد" at bounding box center [668, 230] width 88 height 27
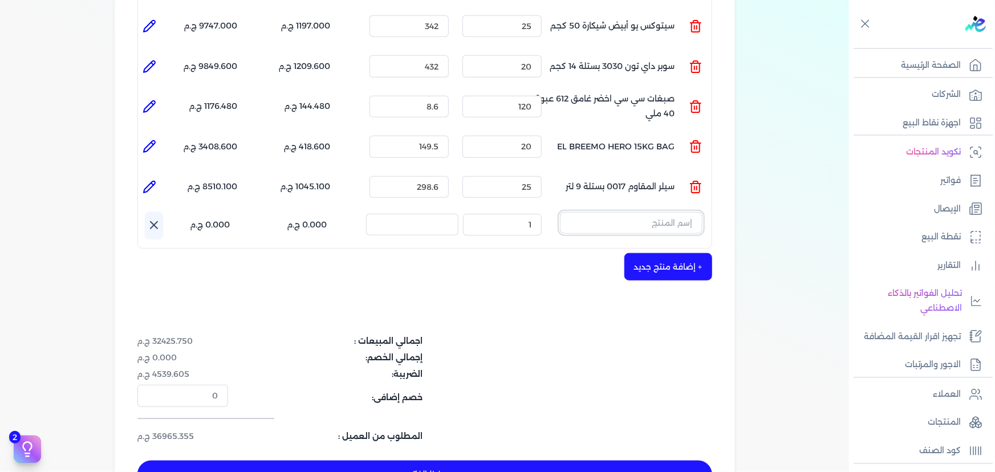
click at [657, 212] on input "text" at bounding box center [631, 223] width 143 height 22
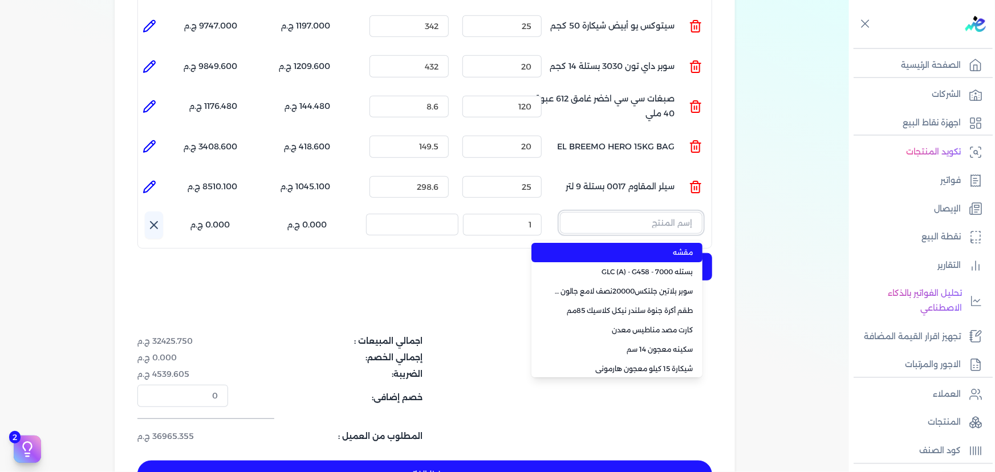
paste input "SAADA EMULSION WHITE 8 LTR"
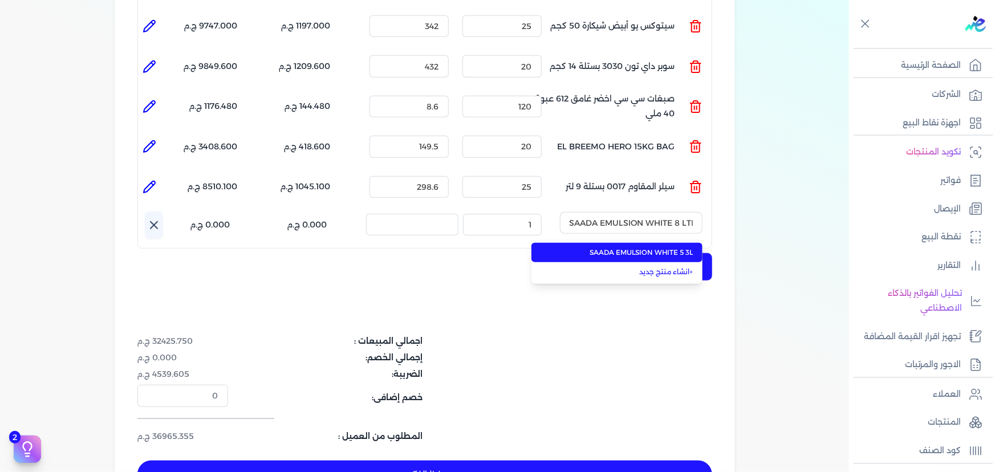
click at [648, 247] on span "SAADA EMULSION WHITE 5 3L" at bounding box center [623, 252] width 139 height 10
type input "SAADA EMULSION WHITE 5 3L"
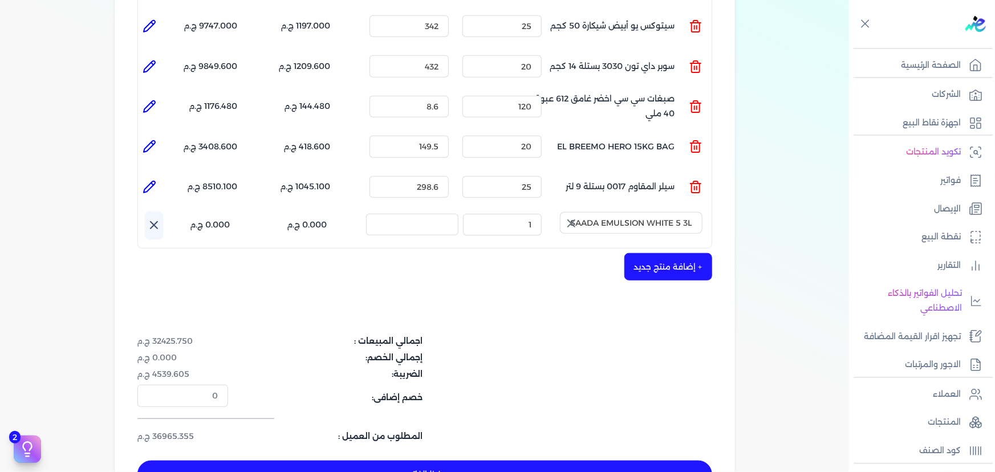
click at [575, 217] on icon "button" at bounding box center [571, 224] width 14 height 14
click at [615, 212] on input "text" at bounding box center [631, 223] width 143 height 22
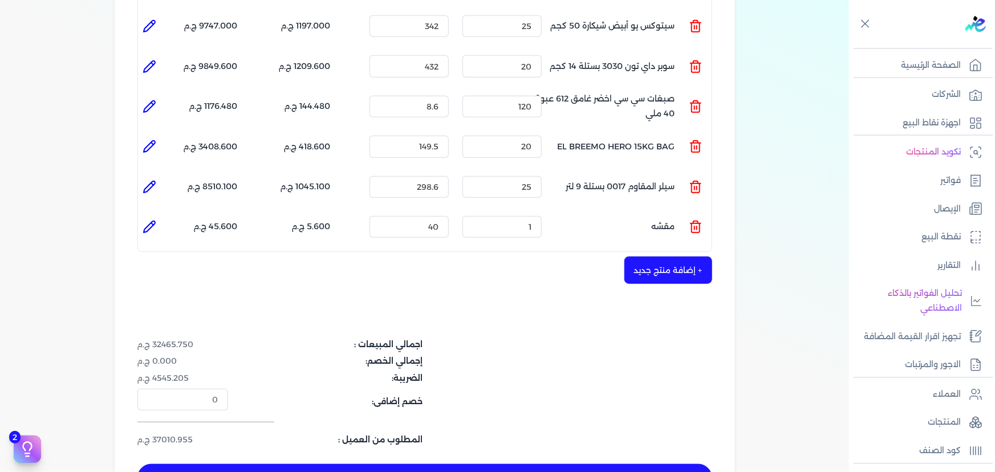
click at [696, 220] on icon at bounding box center [696, 227] width 14 height 14
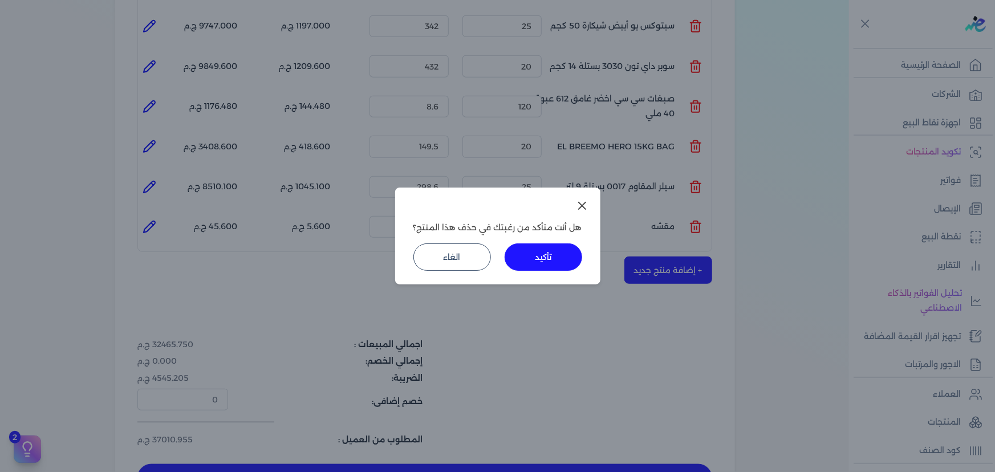
click at [564, 249] on button "تأكيد" at bounding box center [544, 256] width 78 height 27
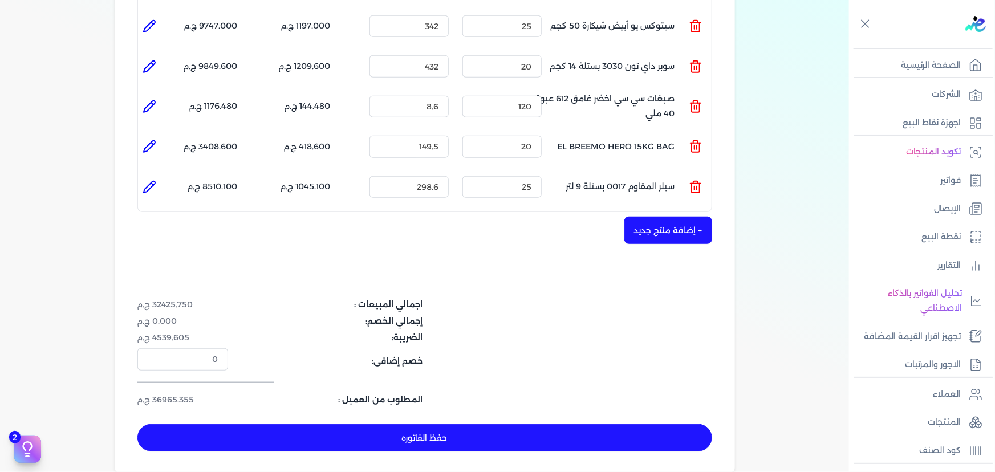
click at [653, 217] on button "+ إضافة منتج جديد" at bounding box center [668, 230] width 88 height 27
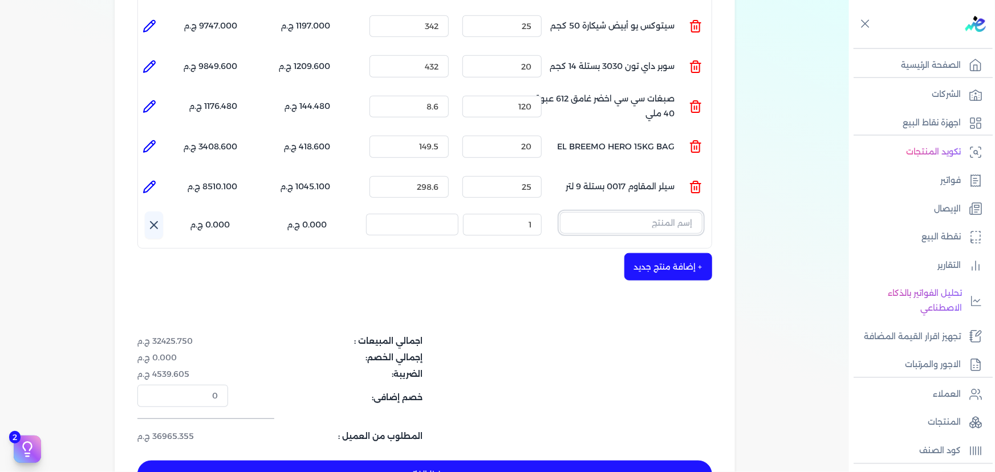
click at [650, 212] on input "text" at bounding box center [631, 223] width 143 height 22
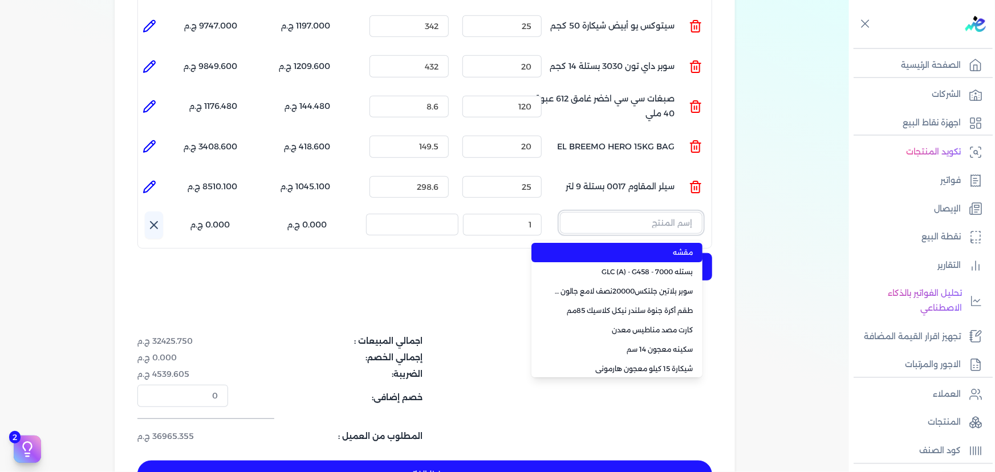
paste input "كيما كزيت 200 بلاستيك ابيض شيكارة 40 كجم"
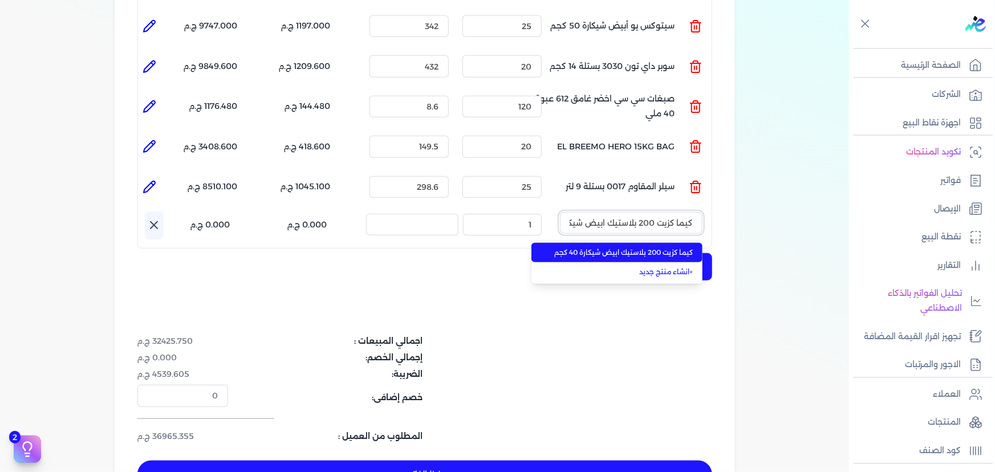
scroll to position [0, -39]
type input "كيما كزيت 200 بلاستيك ابيض شيكارة 40 كجم"
click at [657, 247] on span "كيما كزيت 200 بلاستيك ابيض شيكارة 40 كجم" at bounding box center [623, 252] width 139 height 10
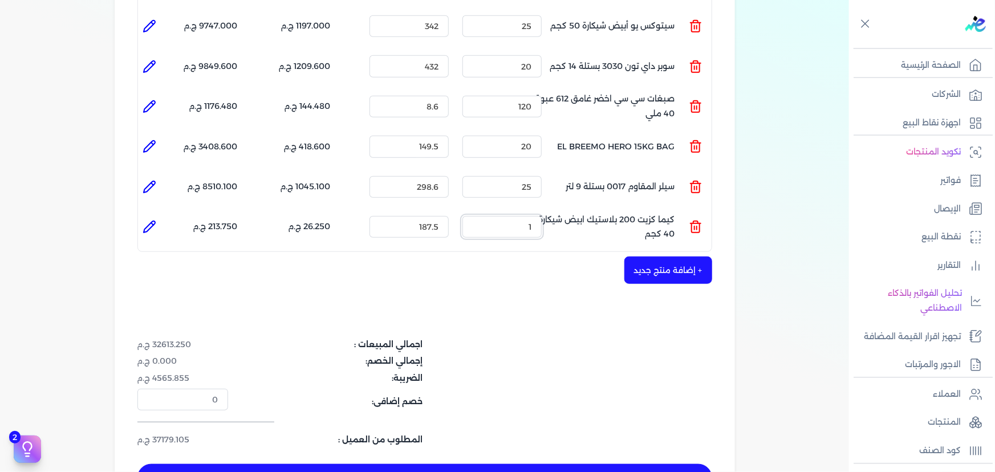
click at [571, 212] on ul "المنتج : كيما كزيت 200 بلاستيك ابيض شيكارة 40 كجم الكمية : 1 السعر : 187.5 الضر…" at bounding box center [425, 227] width 574 height 31
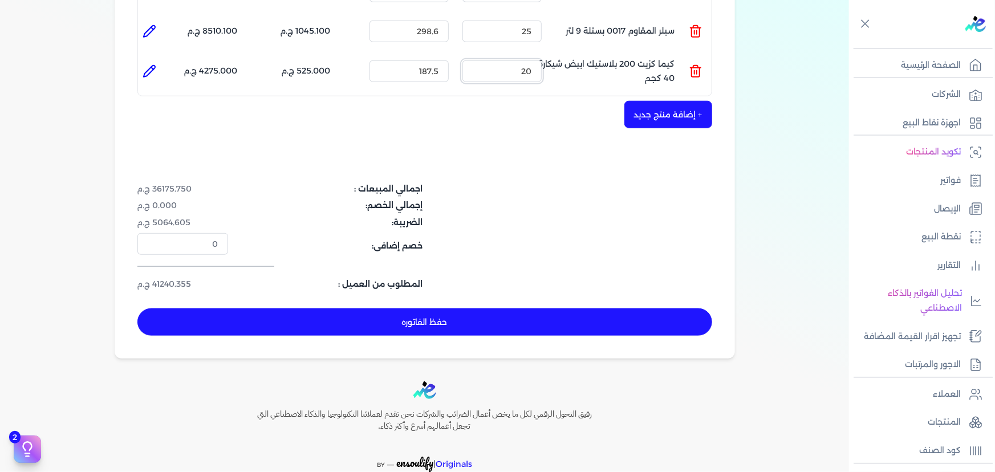
scroll to position [466, 0]
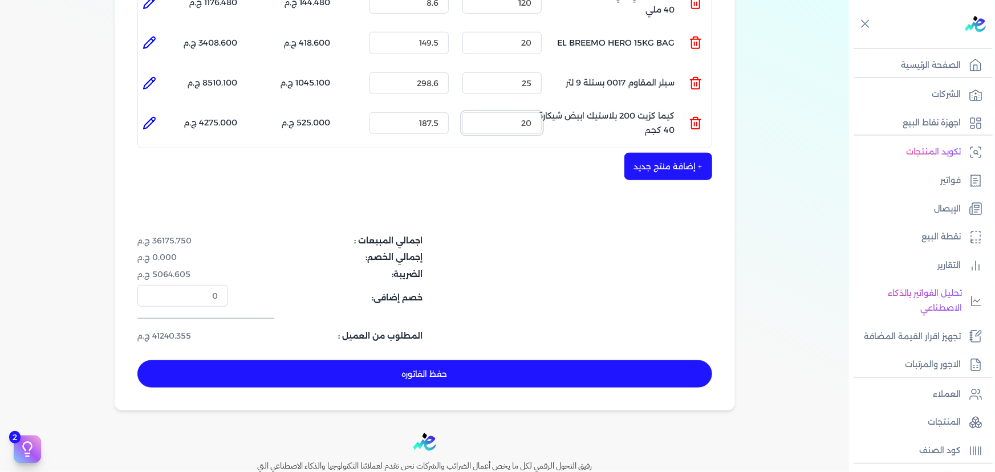
type input "20"
click at [669, 153] on button "+ إضافة منتج جديد" at bounding box center [668, 166] width 88 height 27
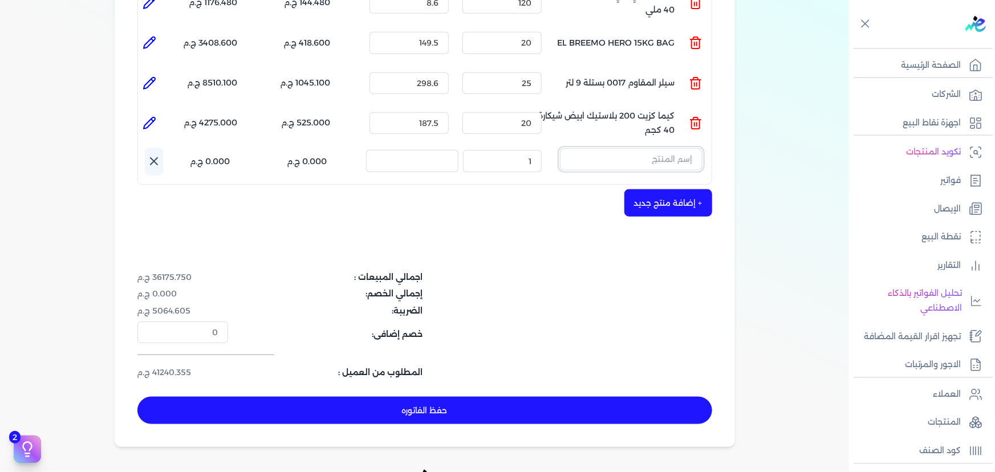
click at [667, 148] on input "text" at bounding box center [631, 159] width 143 height 22
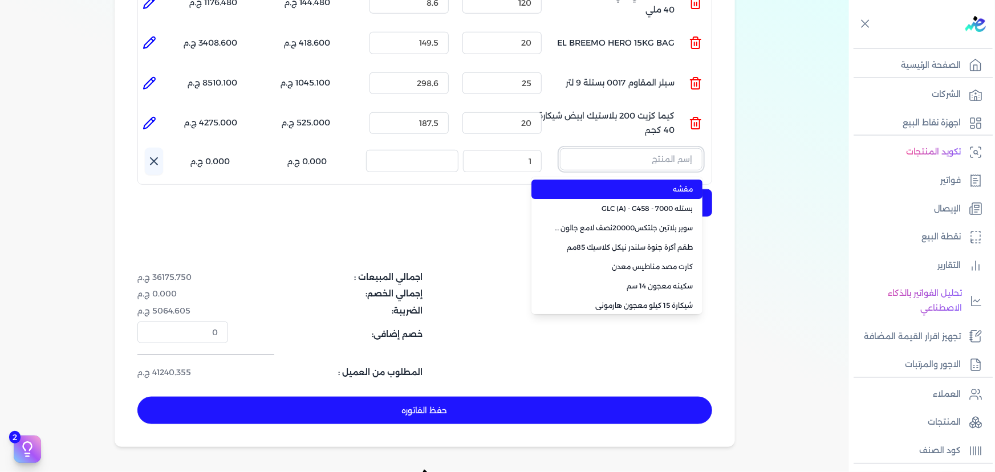
paste input "SAADA EMULSION WHITE 8 LTR"
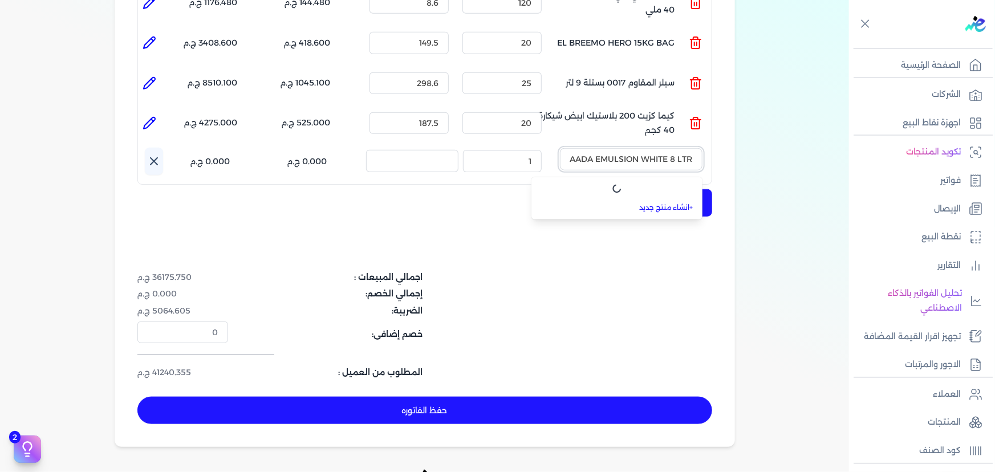
scroll to position [0, -4]
click at [668, 184] on span "SAADA EMULSION WHITE 5 3L" at bounding box center [623, 189] width 139 height 10
type input "SAADA EMULSION WHITE 5 3L"
click at [577, 153] on icon "button" at bounding box center [571, 160] width 14 height 14
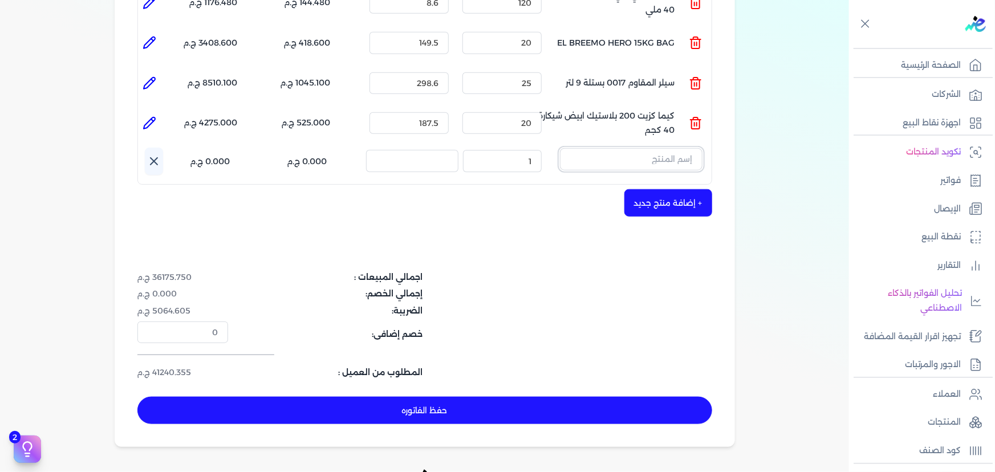
click at [627, 148] on input "text" at bounding box center [631, 159] width 143 height 22
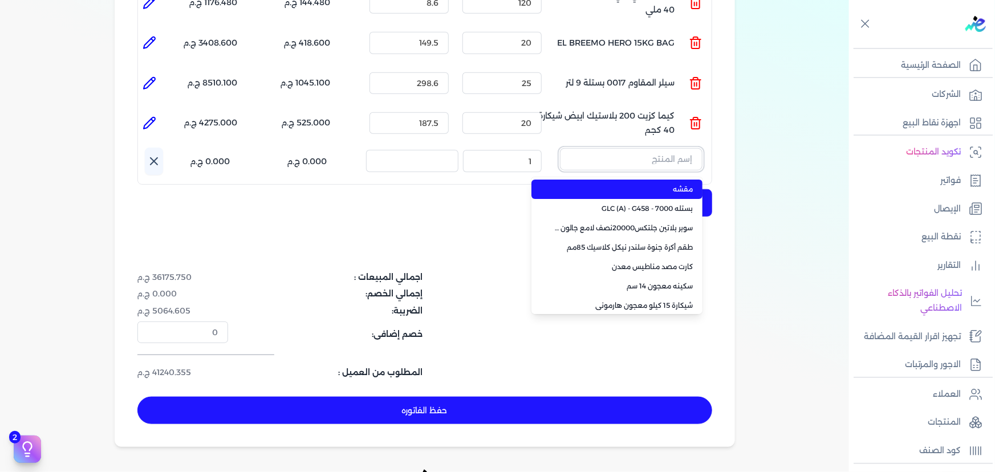
paste input "SAADA EMULSION WHITE 8 LTR"
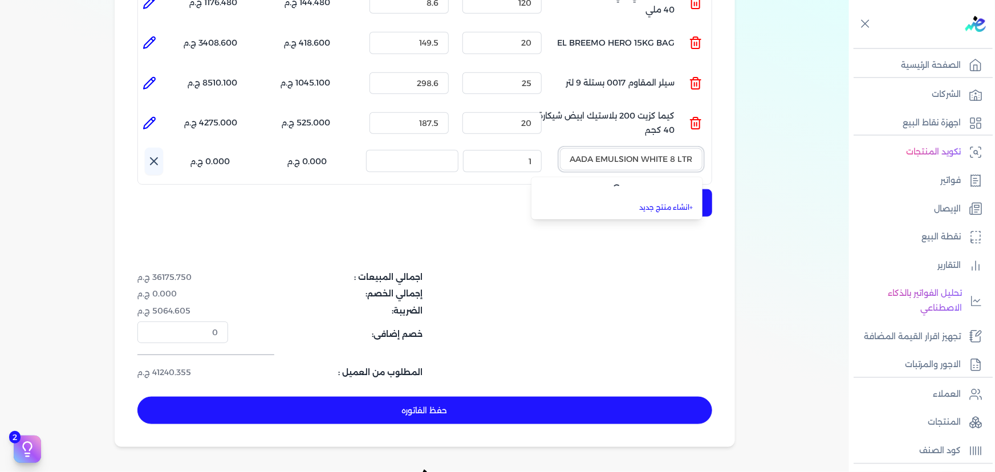
scroll to position [0, -4]
click at [611, 184] on span "SAADA EMULSION WHITE 5 3L" at bounding box center [623, 189] width 139 height 10
type input "SAADA EMULSION WHITE 5 3L"
click at [576, 153] on icon "button" at bounding box center [571, 160] width 14 height 14
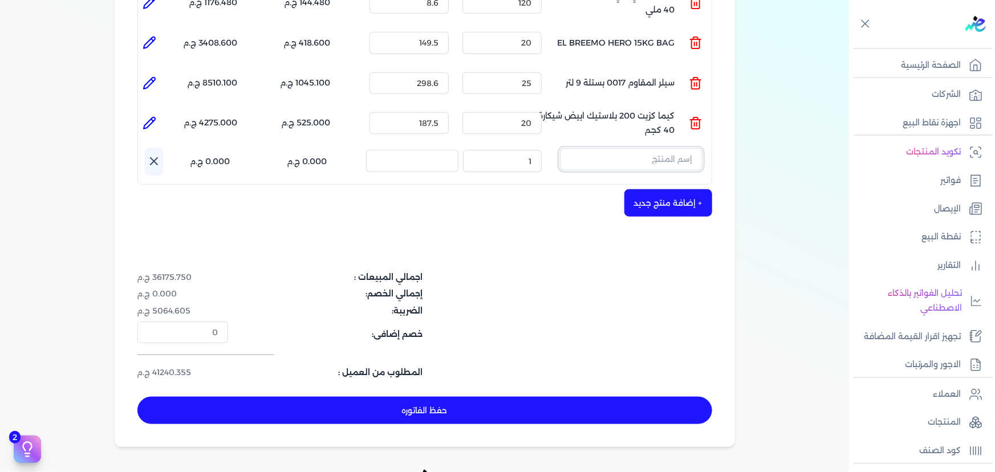
click at [631, 148] on input "text" at bounding box center [631, 159] width 143 height 22
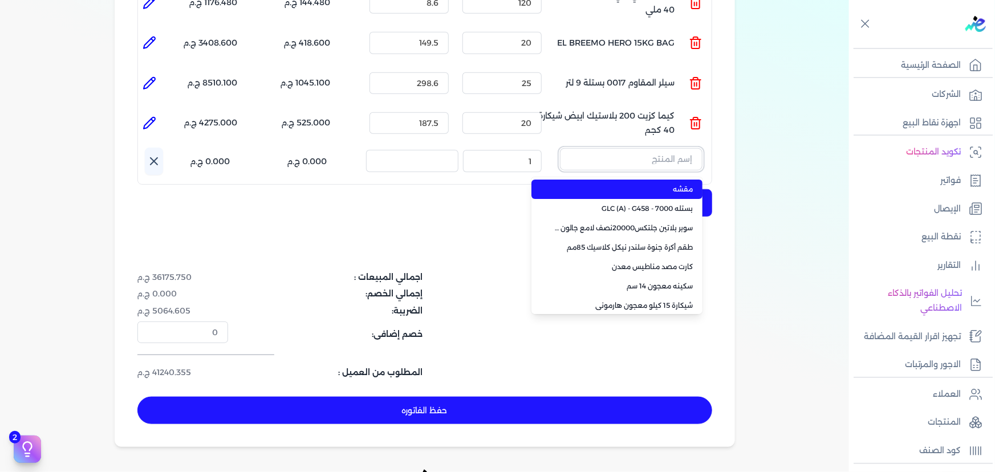
paste input "عبوة جالون دوبل 3.750 لتر"
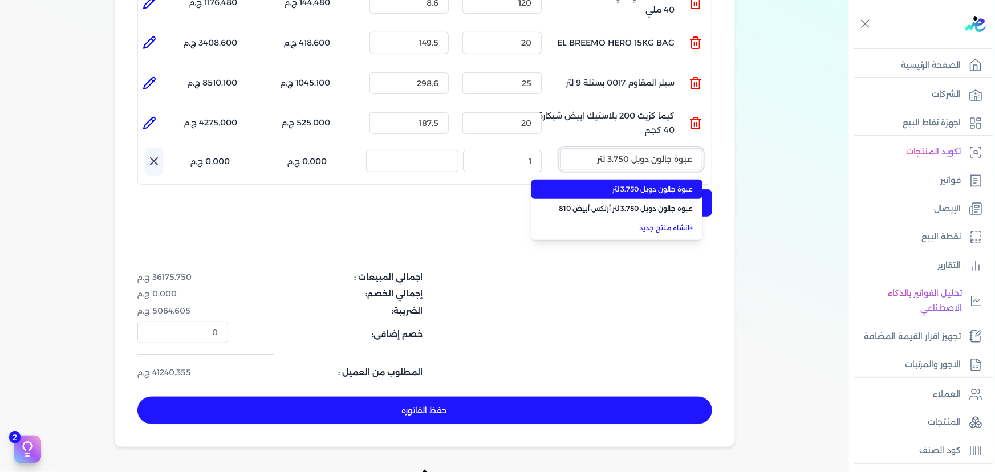
type input "عبوة جالون دوبل 3.750 لتر"
click at [645, 184] on span "عبوة جالون دوبل 3.750 لتر" at bounding box center [623, 189] width 139 height 10
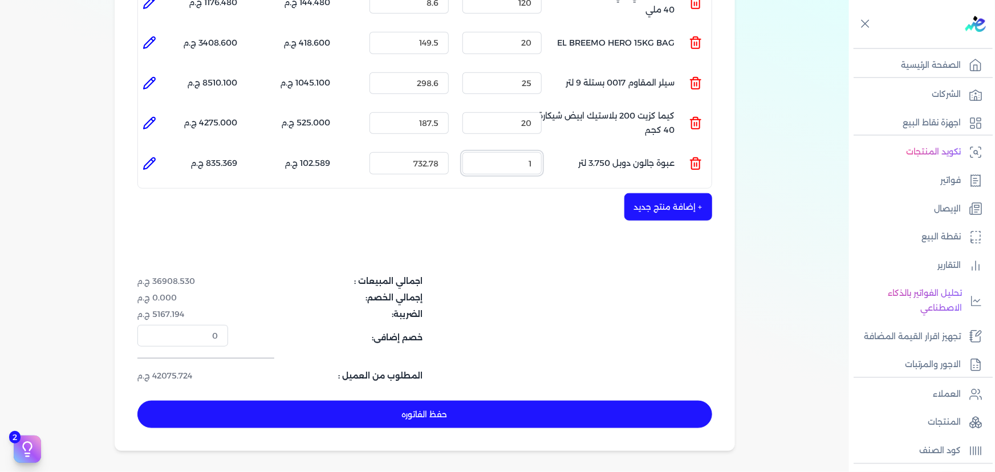
drag, startPoint x: 515, startPoint y: 145, endPoint x: 552, endPoint y: 143, distance: 37.1
click at [552, 148] on ul "المنتج : عبوة جالون دوبل 3.750 لتر الكمية : 1 السعر : 732.78 الضريبه : 102.589 …" at bounding box center [425, 163] width 574 height 31
type input "10"
click at [660, 193] on button "+ إضافة منتج جديد" at bounding box center [668, 206] width 88 height 27
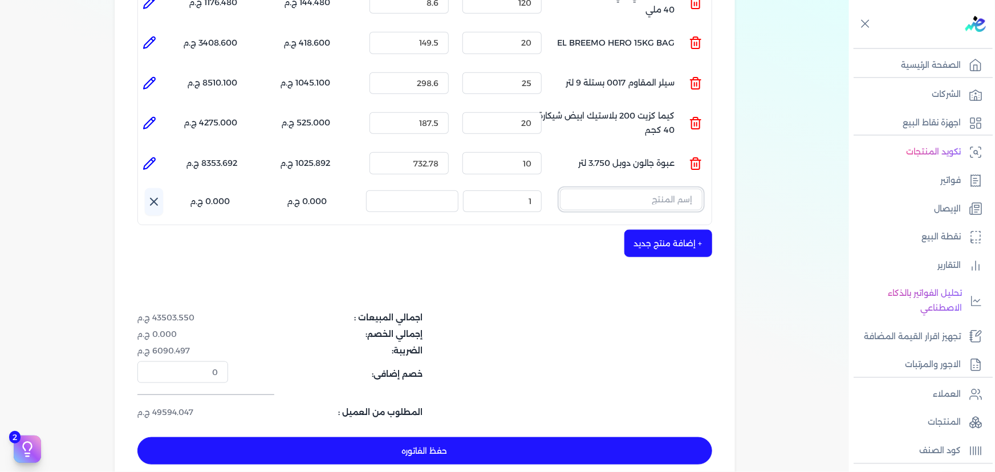
click at [657, 189] on input "text" at bounding box center [631, 200] width 143 height 22
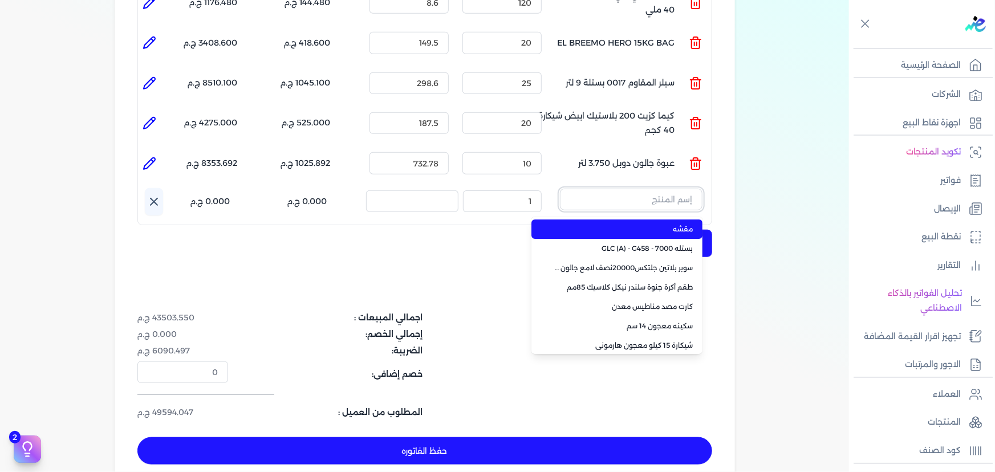
paste input "عبوة400. من اللتر نصف سفير أسود 890"
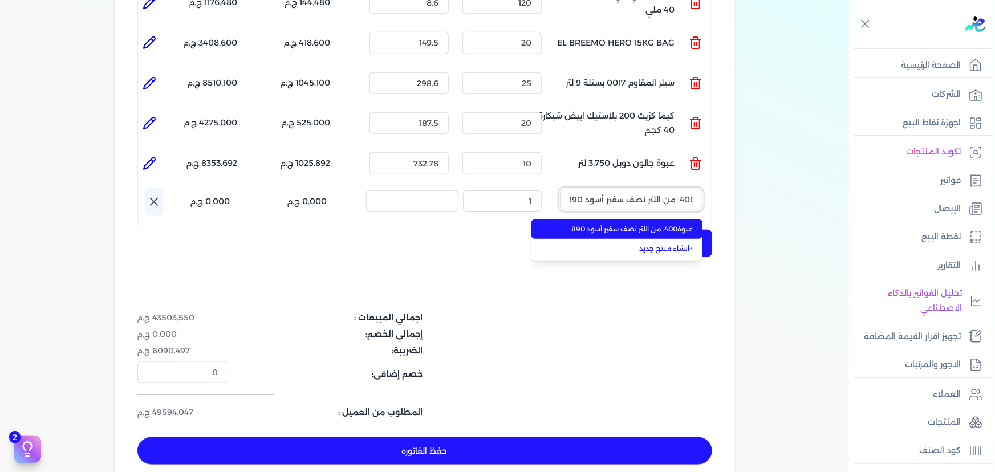
type input "عبوة400. من اللتر نصف سفير أسود 890"
click at [658, 224] on span "عبوة400. من اللتر نصف سفير أسود 890" at bounding box center [623, 229] width 139 height 10
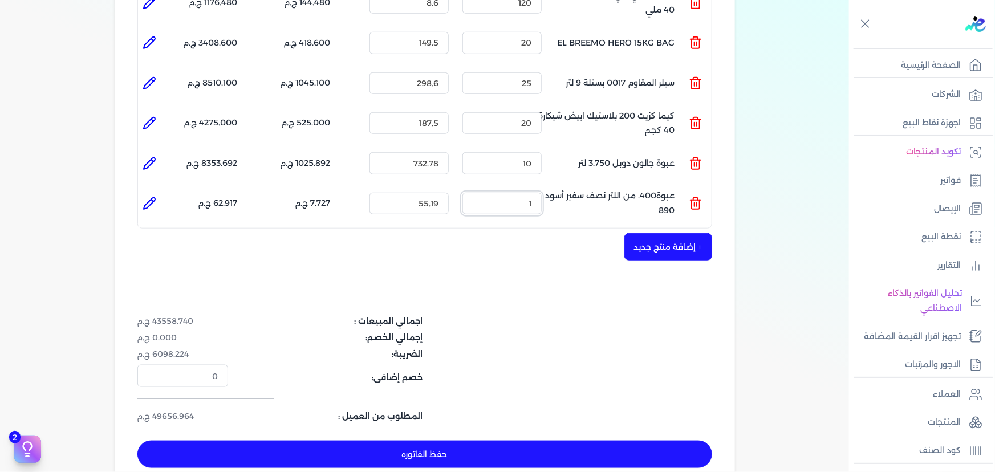
drag, startPoint x: 515, startPoint y: 184, endPoint x: 541, endPoint y: 178, distance: 26.8
click at [541, 193] on input "1" at bounding box center [501, 204] width 79 height 22
type input "2"
type input "5"
type input "6"
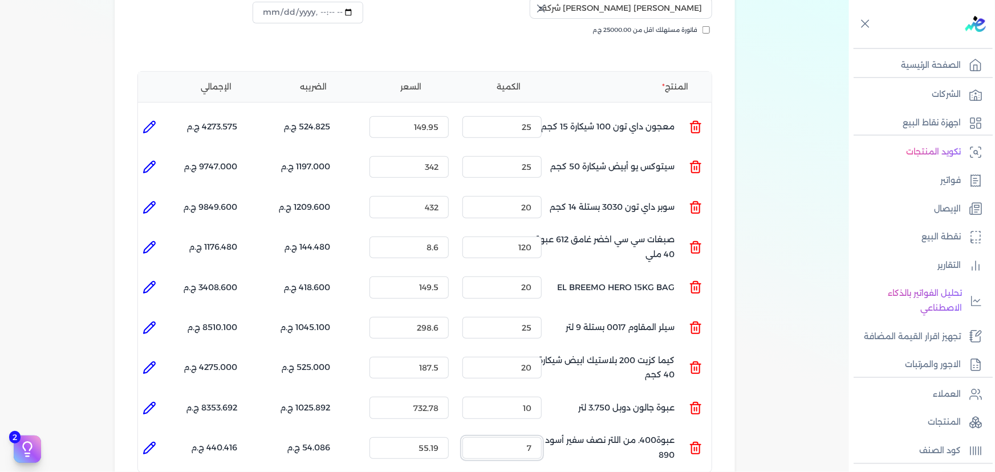
scroll to position [207, 0]
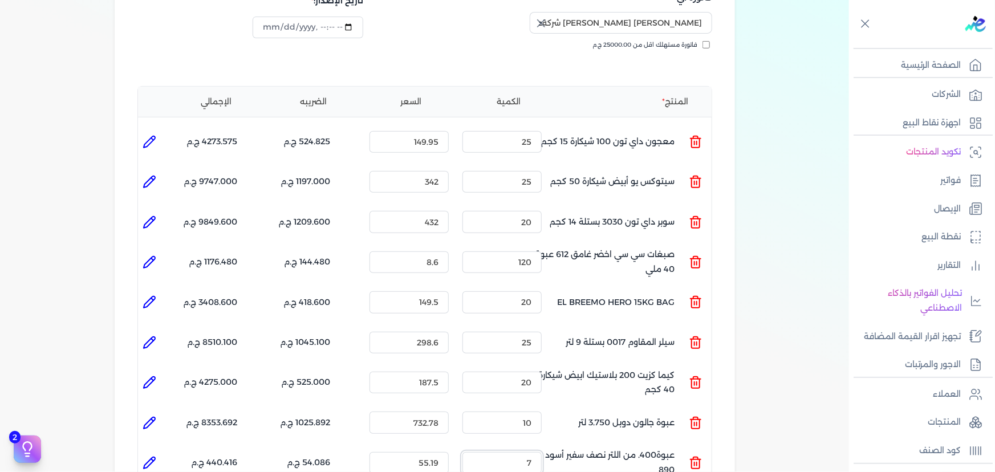
type input "7"
click at [149, 136] on icon at bounding box center [149, 141] width 11 height 11
type input "معجون داي تون 100 شيكارة 15 كجم"
type input "149.95"
type input "25"
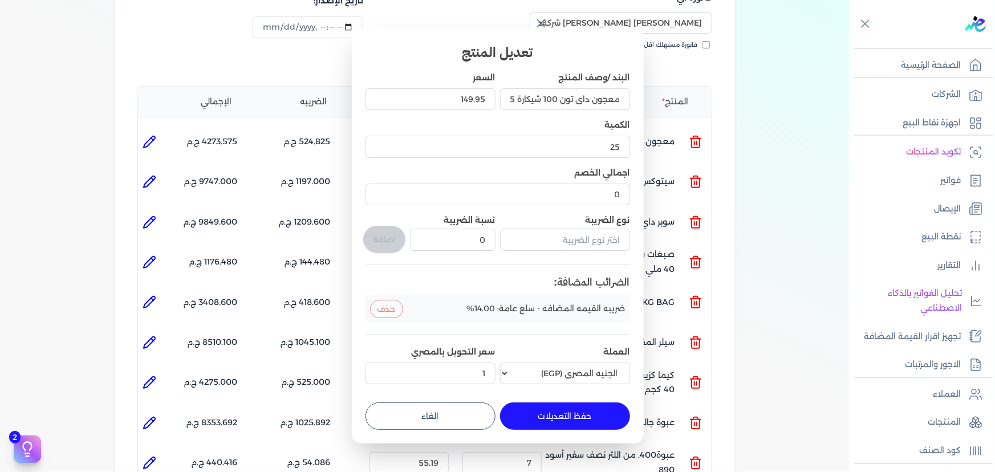
drag, startPoint x: 454, startPoint y: 411, endPoint x: 319, endPoint y: 324, distance: 159.7
click at [450, 411] on button "الغاء" at bounding box center [430, 416] width 130 height 27
type input "0"
type input "1"
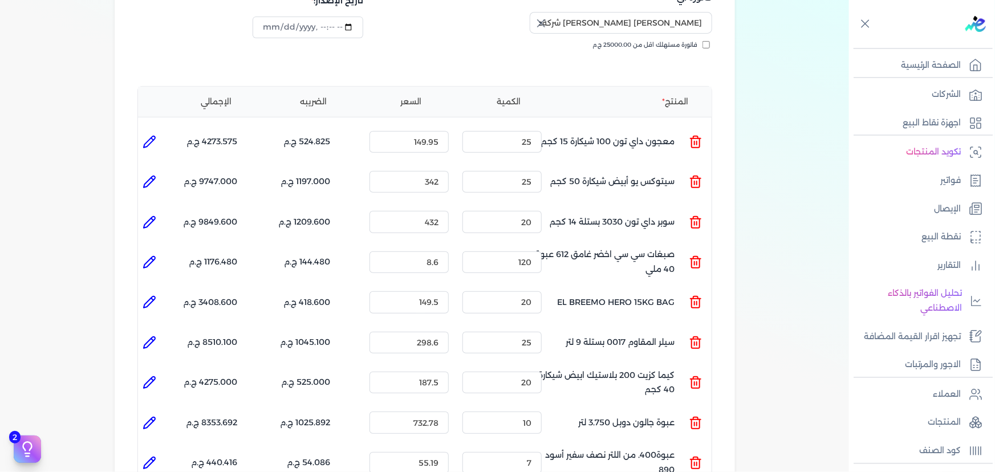
click at [151, 176] on icon at bounding box center [149, 181] width 11 height 11
type input "سيتوكس يو أبيض شيكارة 50 كجم"
type input "342"
type input "25"
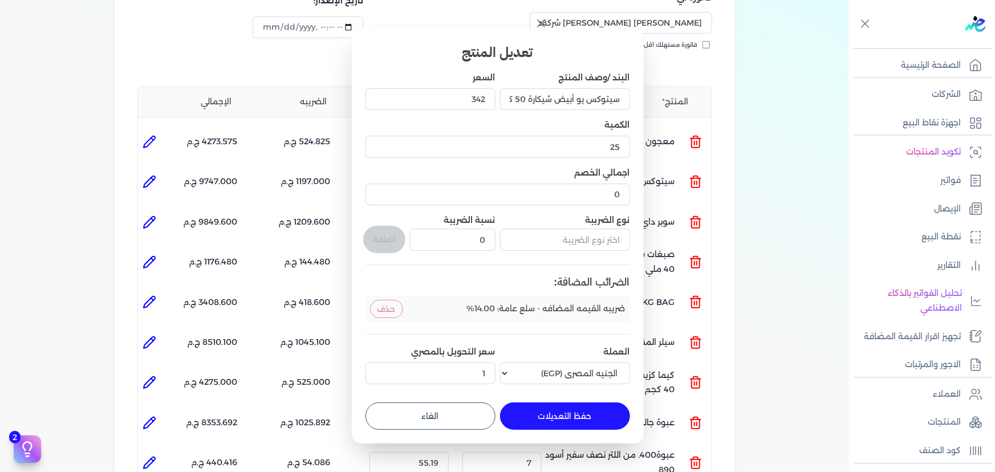
click at [450, 418] on button "الغاء" at bounding box center [430, 416] width 130 height 27
type input "0"
type input "1"
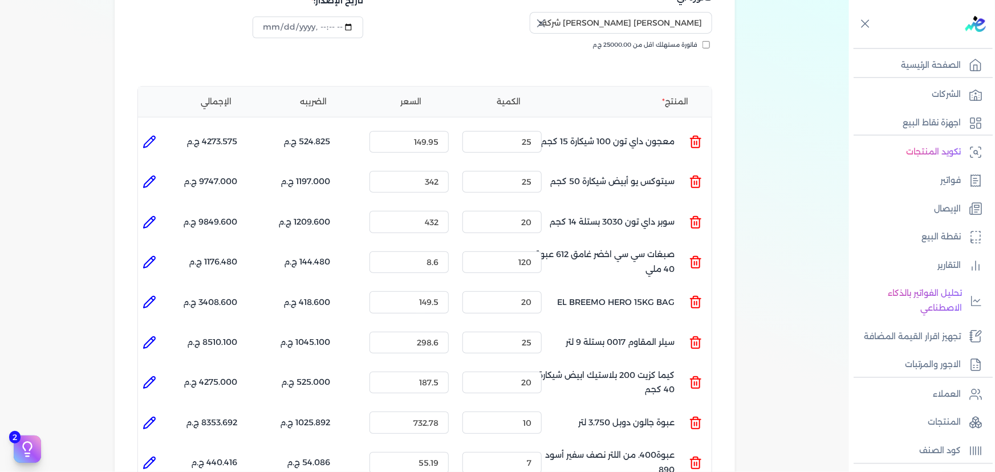
click at [154, 216] on icon at bounding box center [150, 223] width 14 height 14
type input "سوبر داي تون 3030 بستلة 14 كجم"
type input "432"
type input "20"
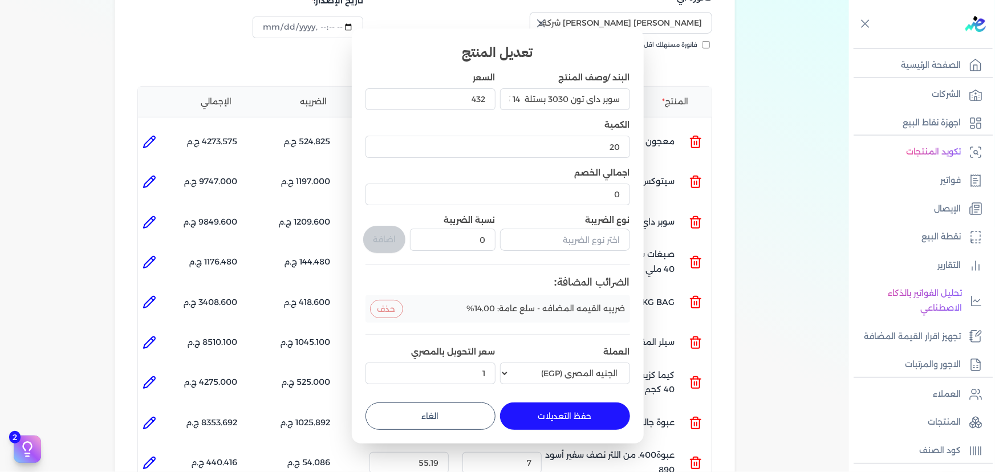
drag, startPoint x: 457, startPoint y: 405, endPoint x: 377, endPoint y: 369, distance: 87.5
click at [456, 405] on button "الغاء" at bounding box center [430, 416] width 130 height 27
type input "0"
type input "1"
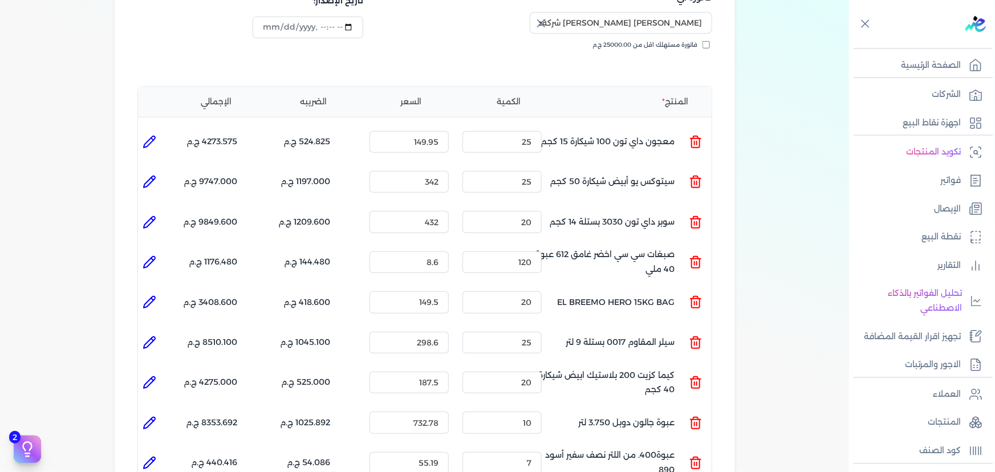
click at [149, 255] on icon at bounding box center [150, 262] width 14 height 14
type input "صبغات سي سي اخضر غامق 612 عبوة 40 ملي"
type input "8.6"
type input "120"
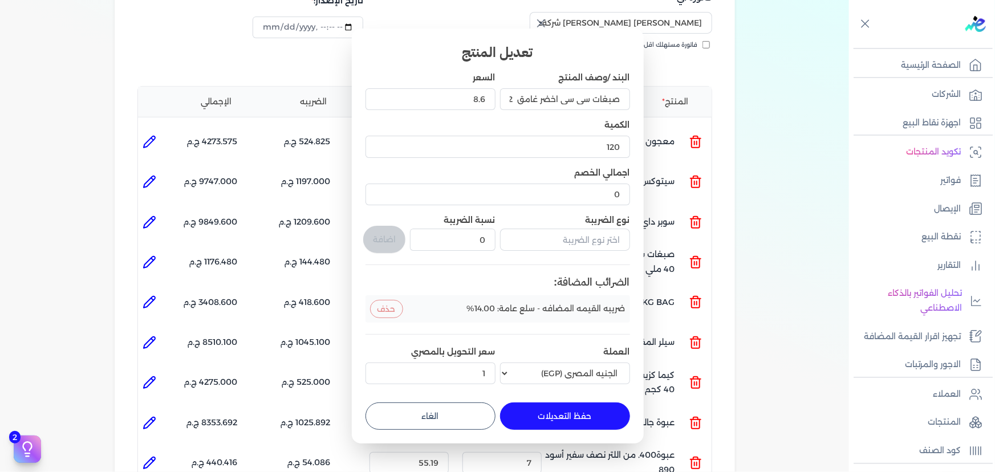
click at [441, 414] on button "الغاء" at bounding box center [430, 416] width 130 height 27
type input "0"
type input "1"
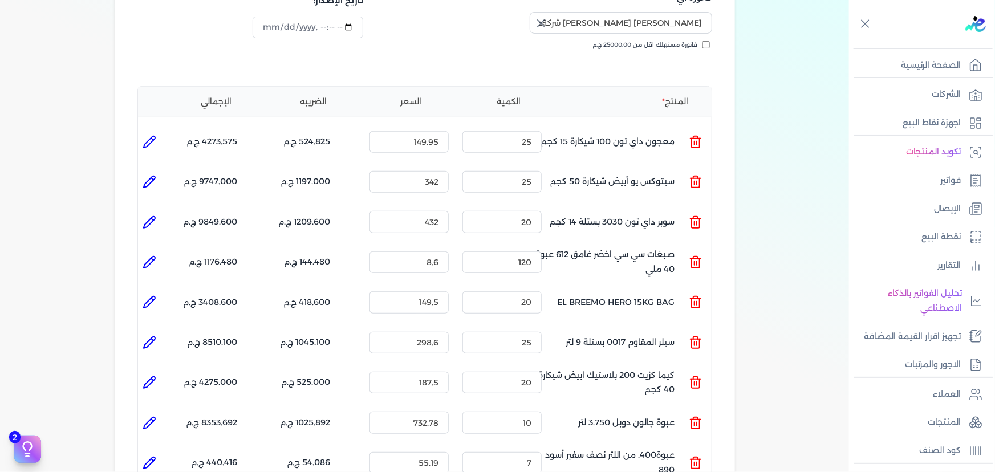
click at [144, 336] on icon at bounding box center [150, 343] width 14 height 14
type input "سيلر المقاوم 0017 بستلة 9 لتر"
type input "298.6"
type input "25"
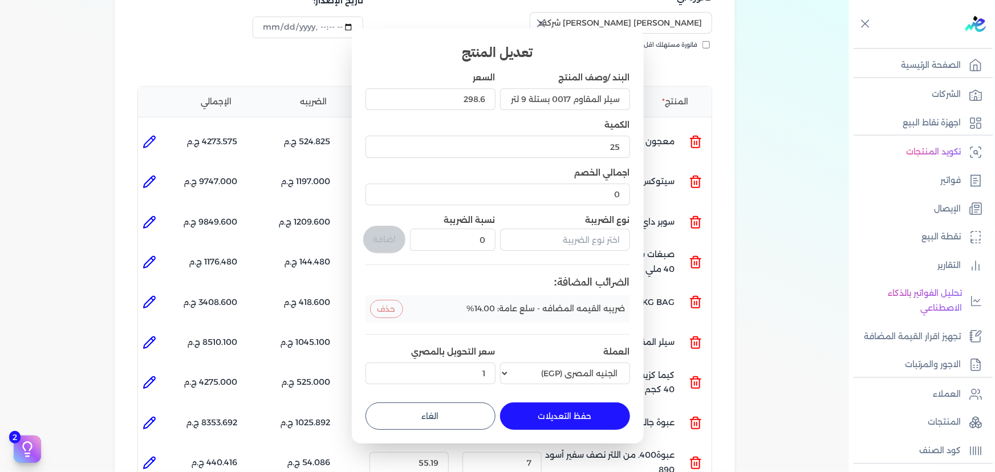
click at [419, 418] on button "الغاء" at bounding box center [430, 416] width 130 height 27
type input "0"
type input "1"
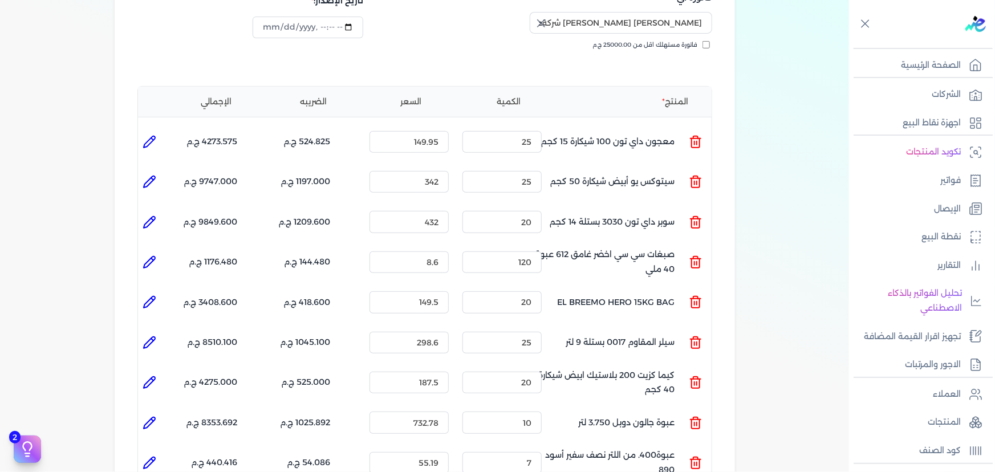
click at [146, 332] on li at bounding box center [149, 342] width 23 height 23
type input "سيلر المقاوم 0017 بستلة 9 لتر"
type input "298.6"
type input "25"
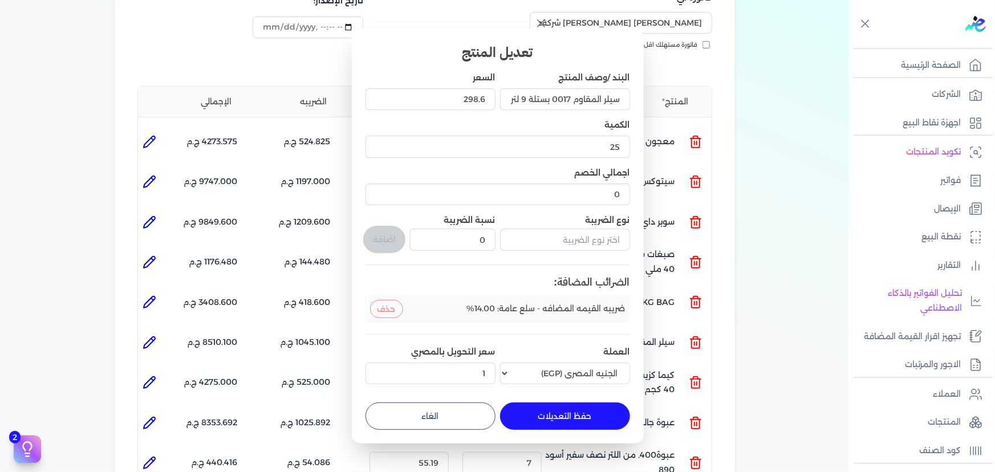
drag, startPoint x: 423, startPoint y: 422, endPoint x: 238, endPoint y: 377, distance: 190.7
click at [408, 422] on button "الغاء" at bounding box center [430, 416] width 130 height 27
type input "0"
type input "1"
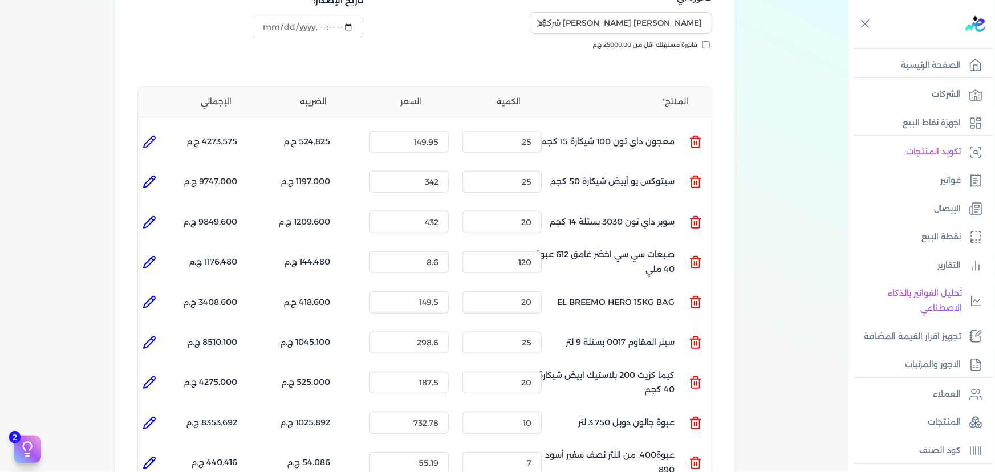
click at [153, 379] on icon at bounding box center [152, 380] width 2 height 2
type input "كيما كزيت 200 بلاستيك ابيض شيكارة 40 كجم"
type input "187.5"
type input "20"
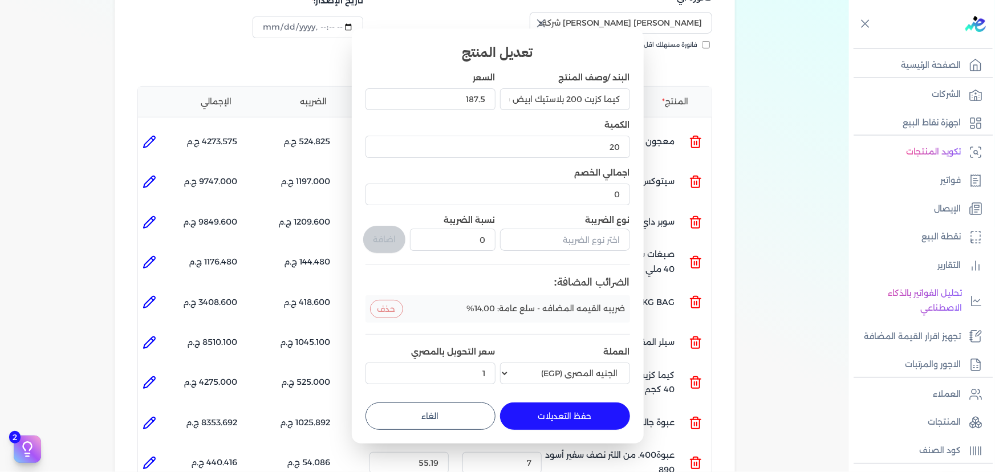
drag, startPoint x: 444, startPoint y: 417, endPoint x: 394, endPoint y: 419, distance: 50.2
click at [434, 419] on button "الغاء" at bounding box center [430, 416] width 130 height 27
type input "0"
type input "1"
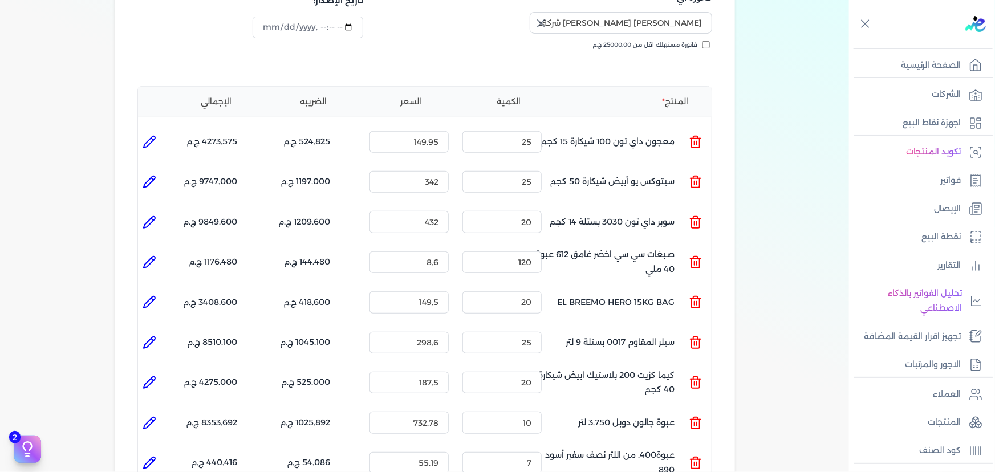
click at [142, 412] on li at bounding box center [149, 423] width 23 height 23
type input "عبوة جالون دوبل 3.750 لتر"
type input "732.78"
type input "10"
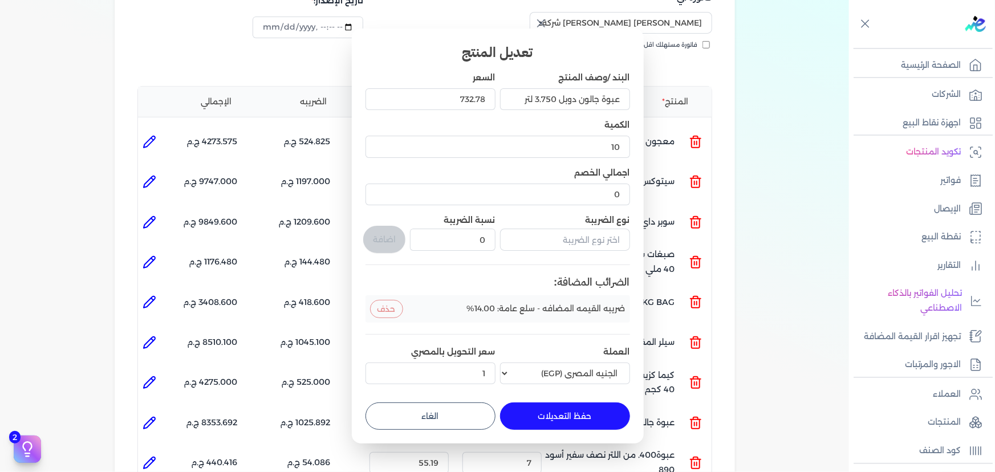
drag, startPoint x: 388, startPoint y: 421, endPoint x: 273, endPoint y: 424, distance: 114.6
click at [383, 421] on button "الغاء" at bounding box center [430, 416] width 130 height 27
type input "0"
type input "1"
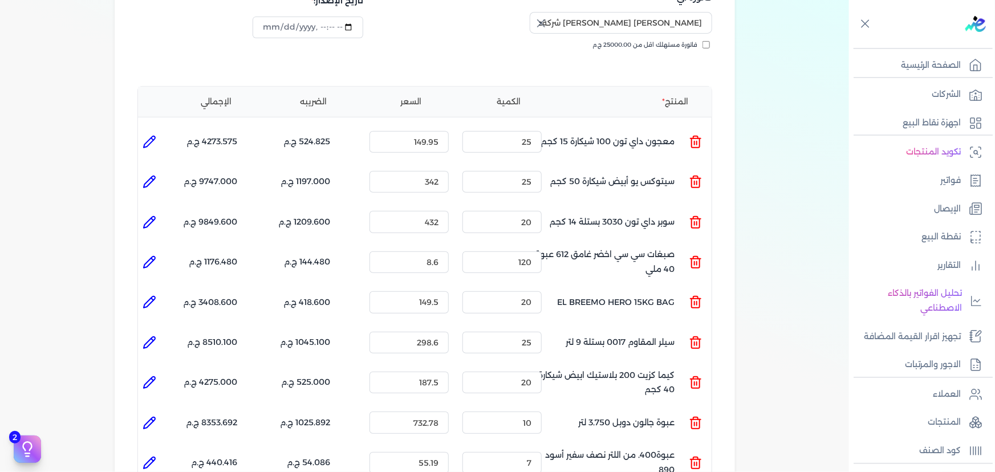
drag, startPoint x: 157, startPoint y: 438, endPoint x: 181, endPoint y: 432, distance: 24.1
click at [156, 456] on icon at bounding box center [150, 463] width 14 height 14
type input "عبوة400. من اللتر نصف سفير أسود 890"
type input "55.19"
type input "7"
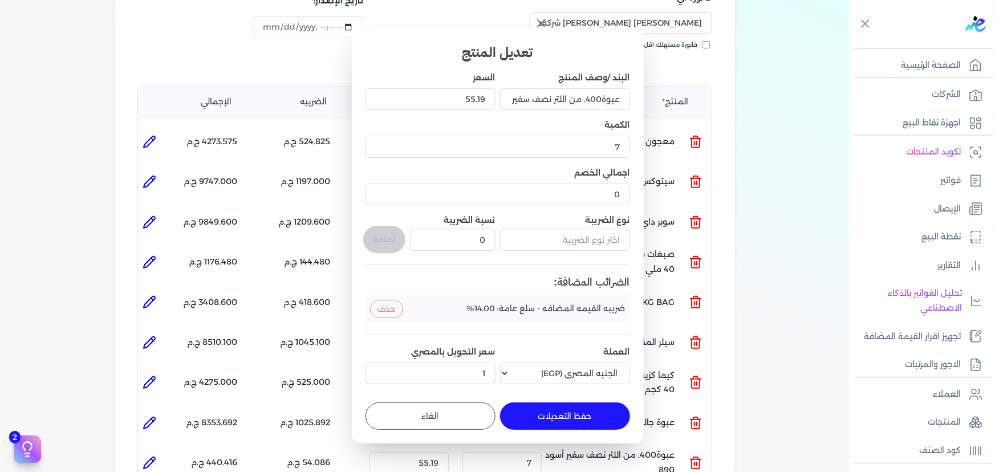
click at [413, 415] on button "الغاء" at bounding box center [430, 416] width 130 height 27
type input "0"
type input "1"
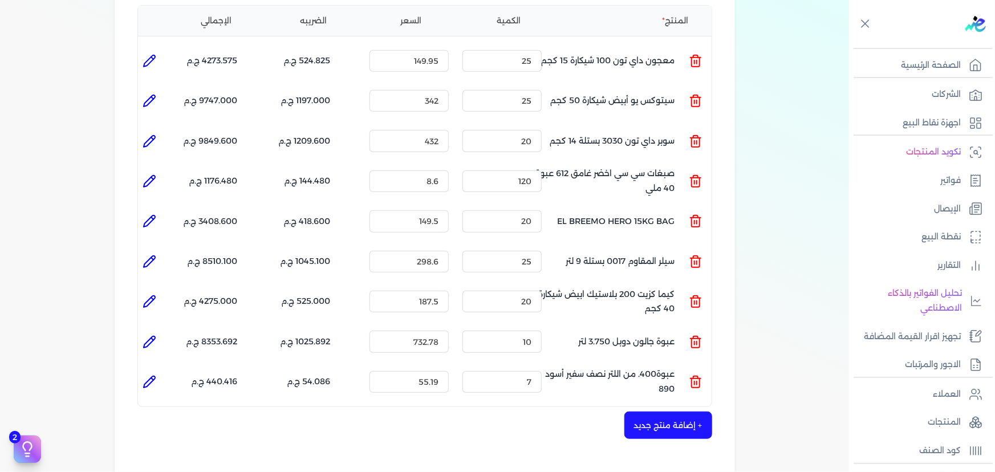
scroll to position [466, 0]
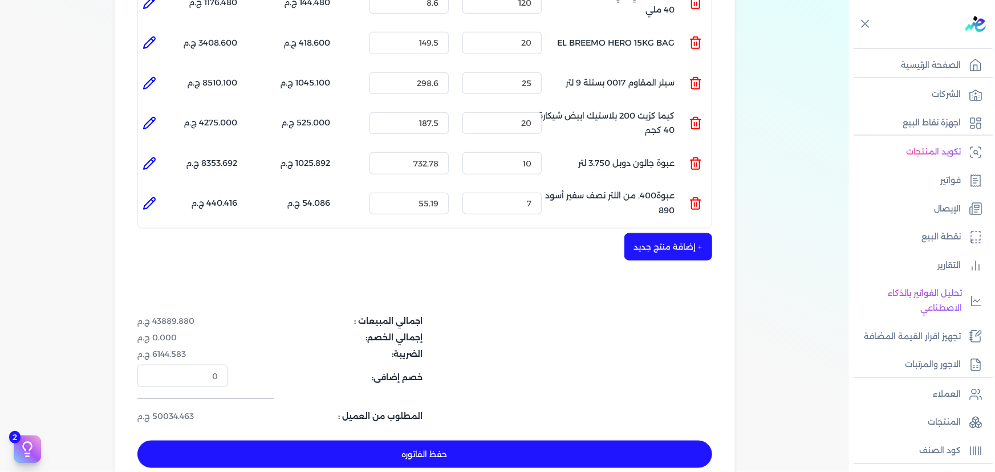
click at [596, 441] on button "حفظ الفاتوره" at bounding box center [424, 454] width 575 height 27
type input "[DATE]"
